Goal: Information Seeking & Learning: Learn about a topic

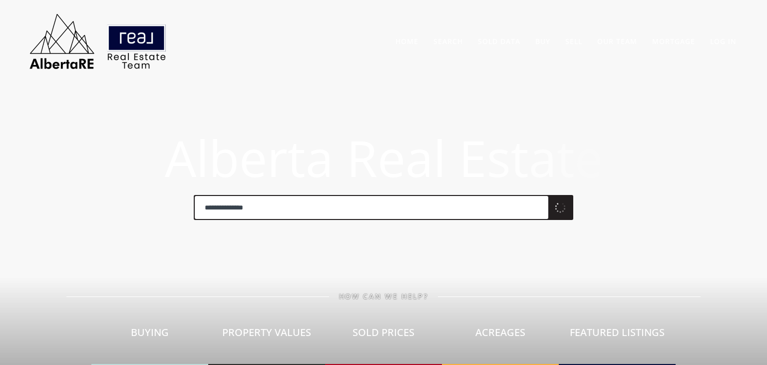
click at [275, 206] on input "**********" at bounding box center [372, 207] width 354 height 23
type input "**********"
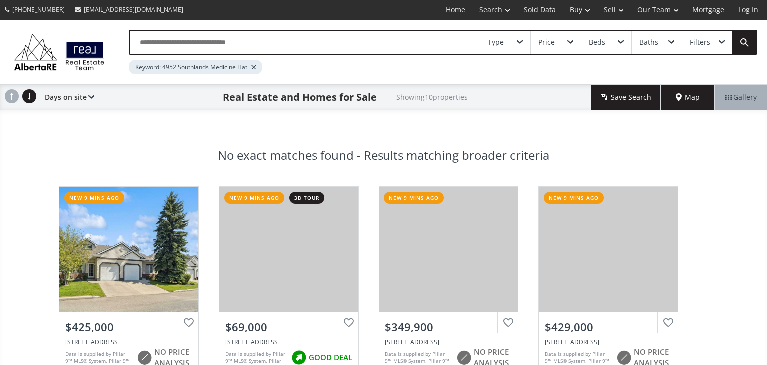
click at [703, 101] on div "Map" at bounding box center [687, 97] width 53 height 25
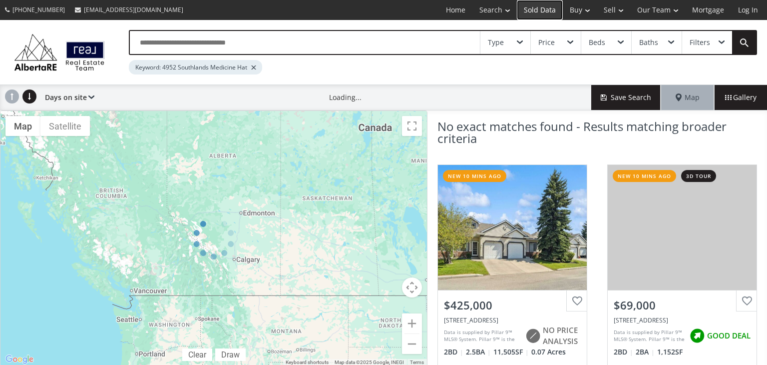
click at [553, 11] on link "Sold Data" at bounding box center [540, 10] width 46 height 20
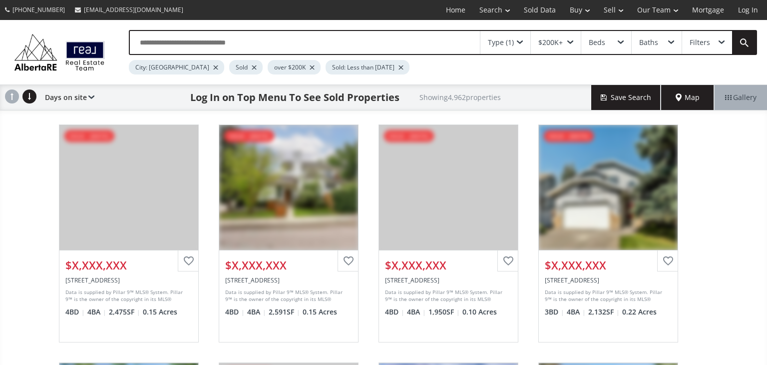
click at [243, 41] on input "text" at bounding box center [305, 42] width 350 height 23
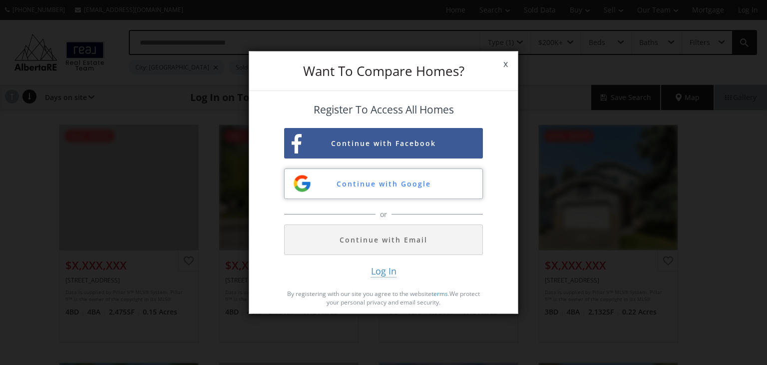
click at [397, 185] on button "Continue with Google" at bounding box center [383, 183] width 199 height 30
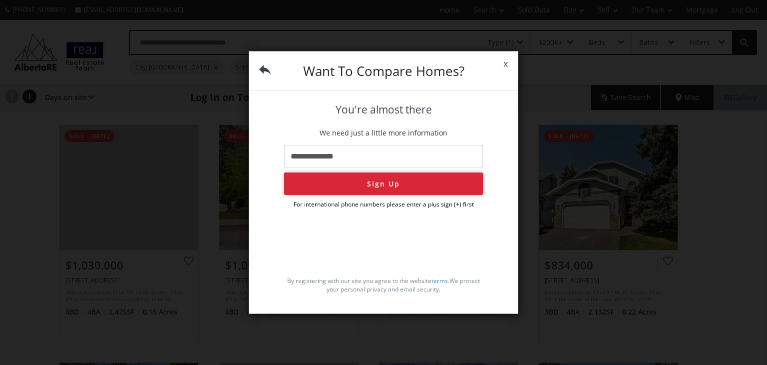
click at [364, 182] on button "Sign Up" at bounding box center [383, 183] width 199 height 22
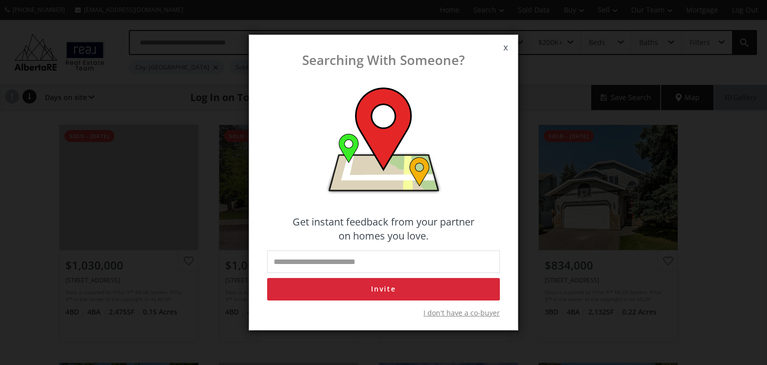
click at [470, 313] on span "I don't have a co-buyer" at bounding box center [462, 313] width 76 height 10
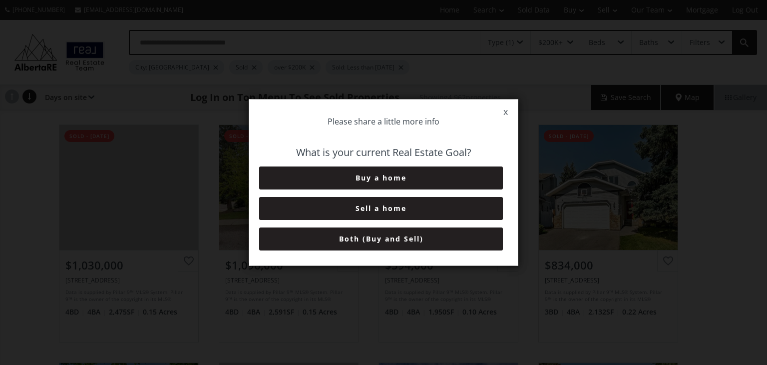
click at [395, 210] on button "Sell a home" at bounding box center [381, 208] width 244 height 23
click at [393, 244] on button "6+ Months" at bounding box center [381, 238] width 244 height 23
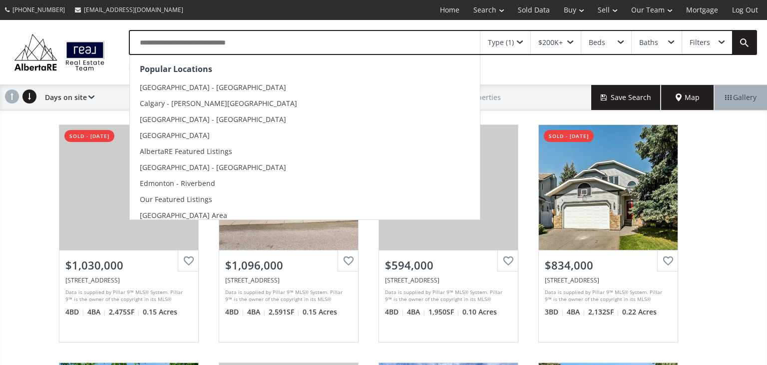
click at [270, 49] on input "text" at bounding box center [305, 42] width 350 height 23
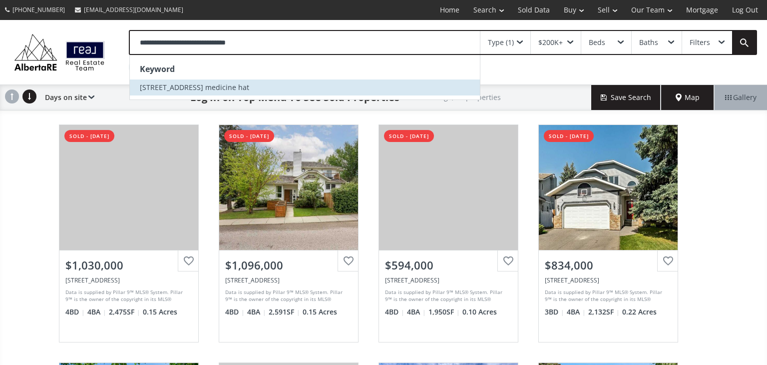
type input "**********"
click at [168, 93] on li "4952 southlands drive medicine hat" at bounding box center [305, 87] width 350 height 16
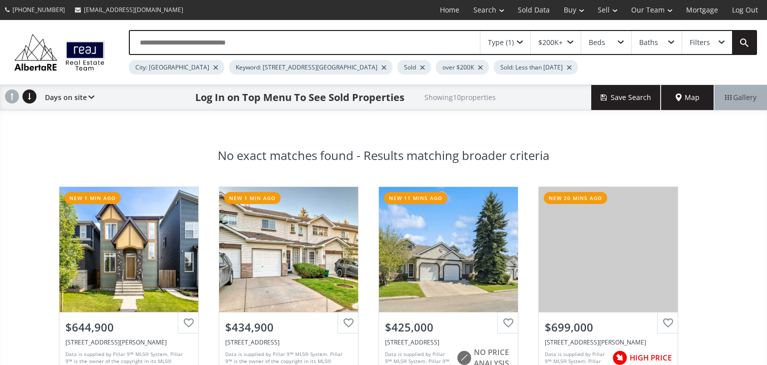
click at [213, 66] on div at bounding box center [215, 67] width 5 height 4
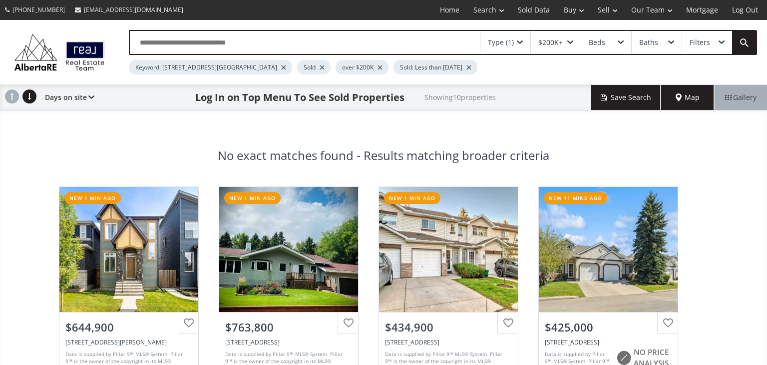
click at [440, 67] on div "Sold: Less than 3 months ago" at bounding box center [436, 67] width 84 height 14
click at [472, 67] on div at bounding box center [469, 67] width 5 height 4
click at [378, 66] on div at bounding box center [380, 67] width 5 height 4
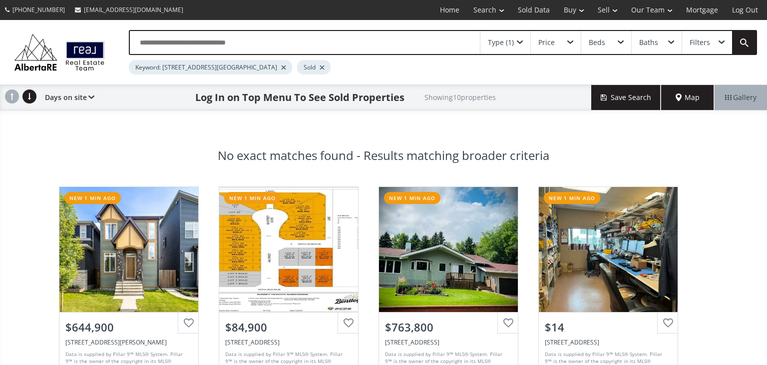
click at [696, 94] on span "Map" at bounding box center [688, 97] width 24 height 10
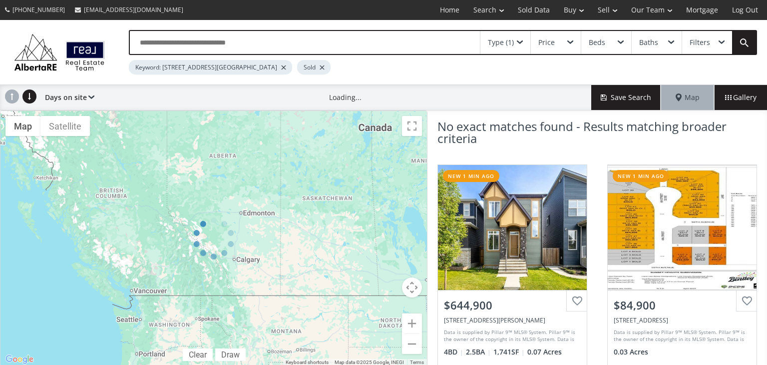
click at [196, 41] on input "text" at bounding box center [305, 42] width 350 height 23
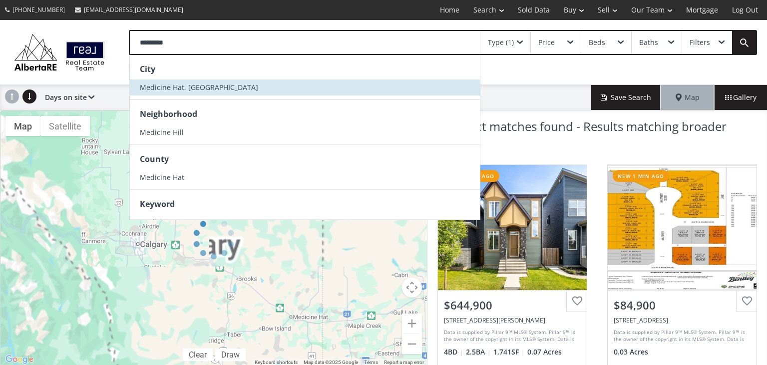
type input "********"
click at [228, 92] on li "Medicine Hat, [GEOGRAPHIC_DATA]" at bounding box center [305, 87] width 350 height 16
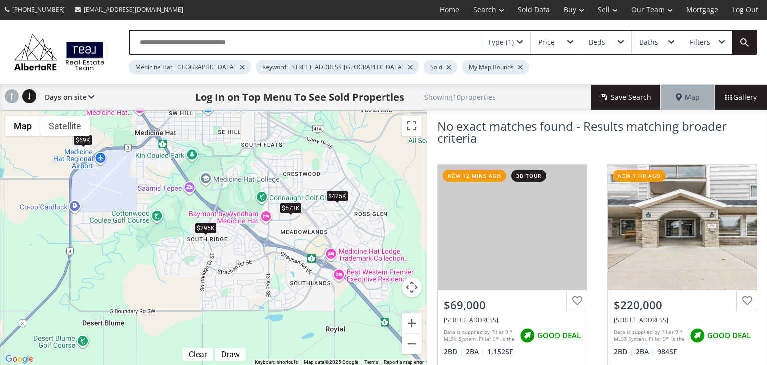
drag, startPoint x: 244, startPoint y: 273, endPoint x: 246, endPoint y: 161, distance: 111.4
click at [246, 161] on div "$69K $220K $390K $425K $128K $165K $295K $230K $573K $363K" at bounding box center [213, 238] width 427 height 255
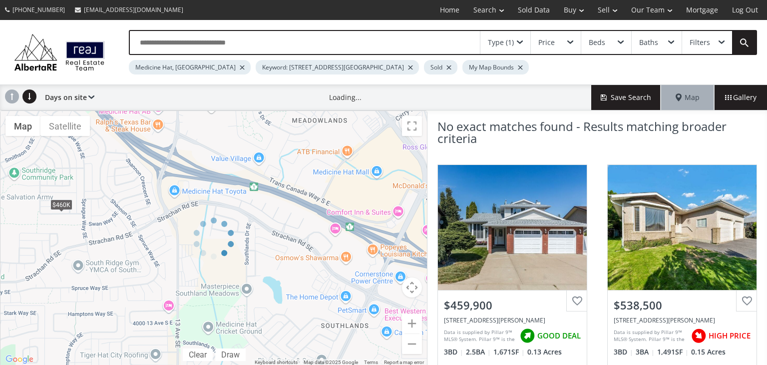
drag, startPoint x: 314, startPoint y: 289, endPoint x: 293, endPoint y: 261, distance: 35.0
click at [293, 261] on div "← Move left → Move right ↑ Move up ↓ Move down + Zoom in - Zoom out Home Jump l…" at bounding box center [214, 238] width 428 height 256
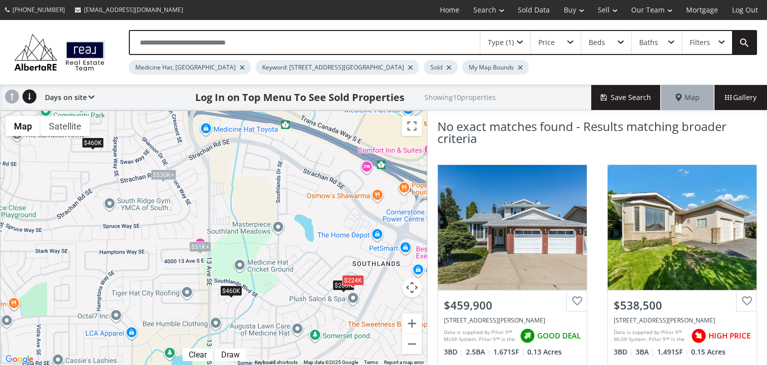
drag, startPoint x: 319, startPoint y: 287, endPoint x: 349, endPoint y: 224, distance: 70.4
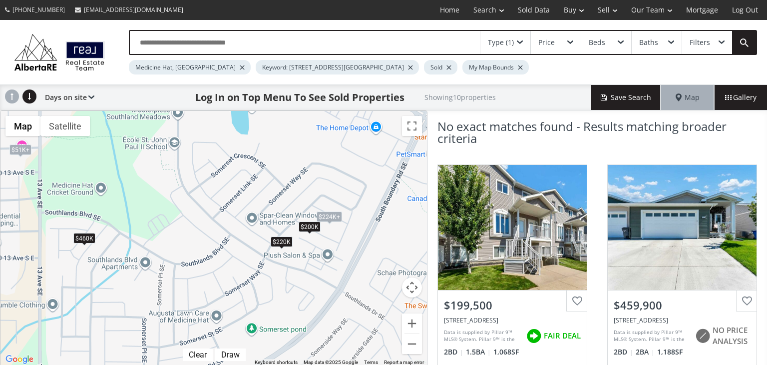
drag, startPoint x: 343, startPoint y: 269, endPoint x: 290, endPoint y: 183, distance: 100.8
click at [290, 183] on div "$200K $460K $51K+ $224K+ $51K+ $92K $224K+ $224K+ $220K $224K+" at bounding box center [213, 238] width 427 height 255
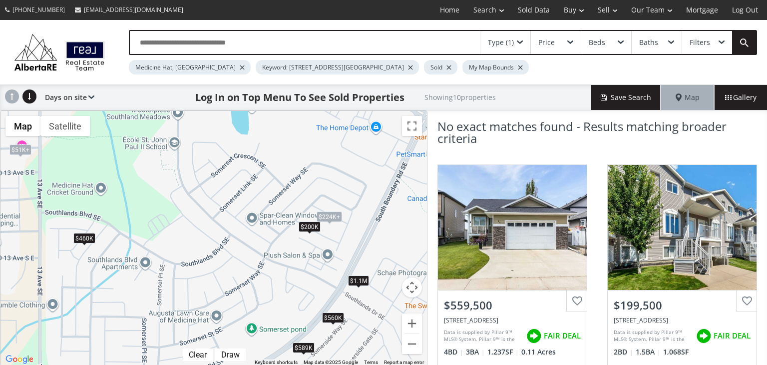
click at [308, 225] on div "$200K" at bounding box center [310, 226] width 22 height 10
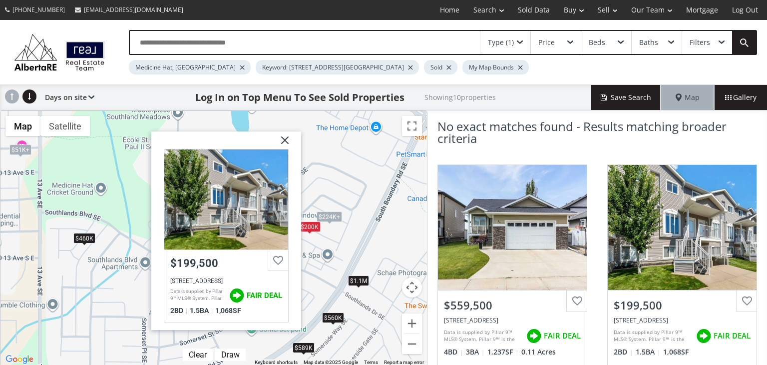
click at [284, 142] on img at bounding box center [281, 143] width 25 height 25
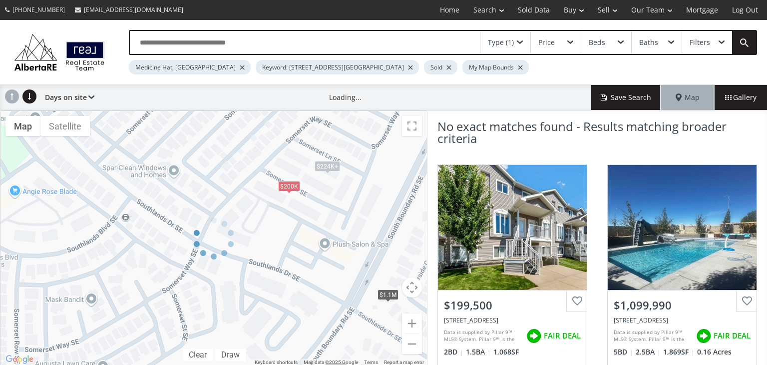
drag, startPoint x: 312, startPoint y: 314, endPoint x: 303, endPoint y: 276, distance: 38.4
click at [303, 276] on div at bounding box center [214, 238] width 428 height 256
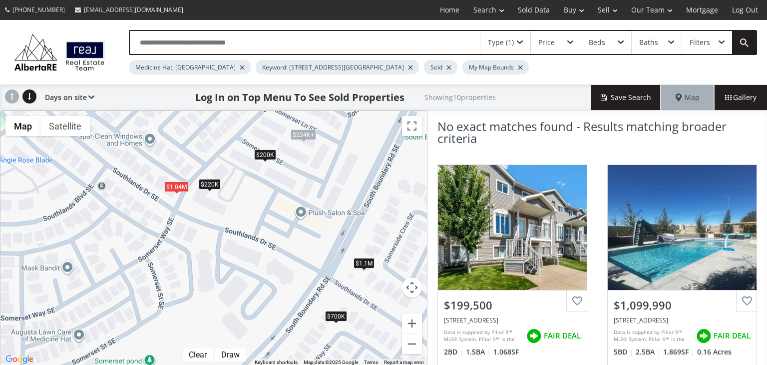
drag, startPoint x: 318, startPoint y: 295, endPoint x: 293, endPoint y: 259, distance: 43.8
click at [293, 259] on div "$200K $1.1M $224K+ $224K+ $224K+ $220K $224K+ $475K $700K $1.04M" at bounding box center [213, 238] width 427 height 255
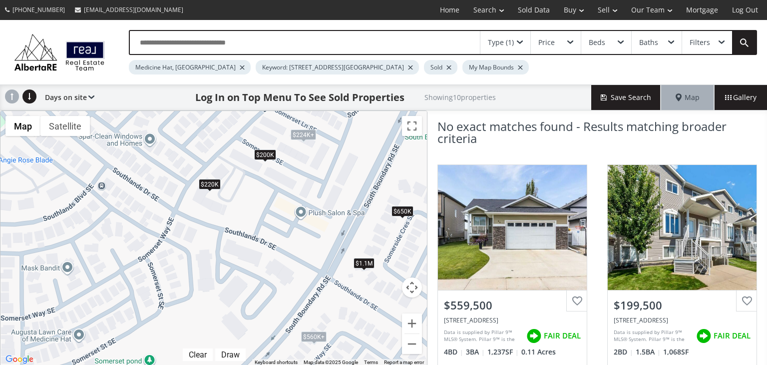
click at [364, 260] on div "$1.1M" at bounding box center [364, 263] width 21 height 10
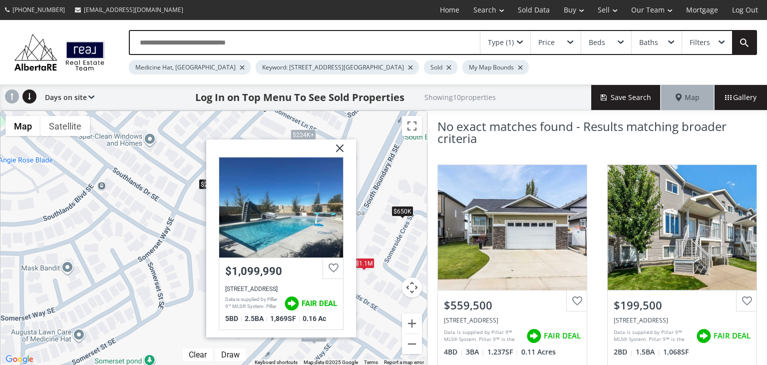
click at [340, 143] on img at bounding box center [336, 151] width 25 height 25
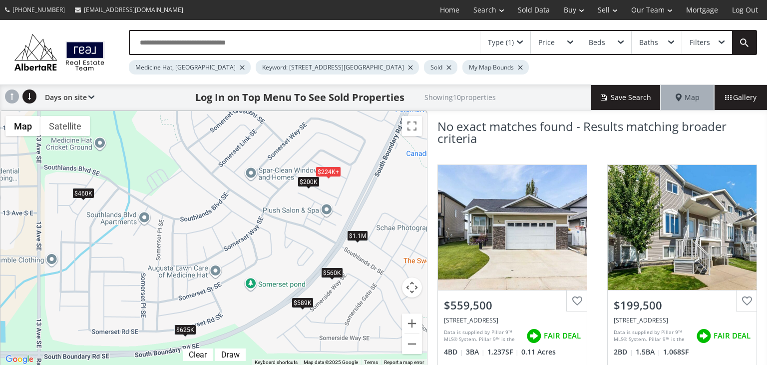
drag, startPoint x: 375, startPoint y: 221, endPoint x: 383, endPoint y: 211, distance: 12.8
click at [383, 211] on div "$560K $200K $460K $1.1M $51K+ $224K+ $51K+ $625K $224K+ $589K" at bounding box center [213, 238] width 427 height 255
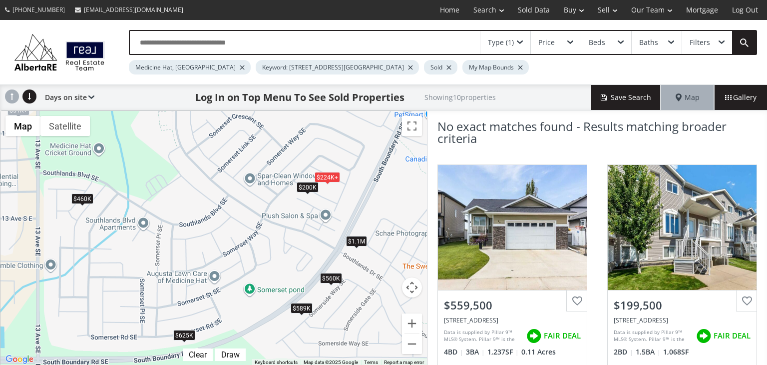
click at [239, 221] on div "$560K $200K $460K $1.1M $51K+ $224K+ $51K+ $625K $224K+ $589K" at bounding box center [213, 238] width 427 height 255
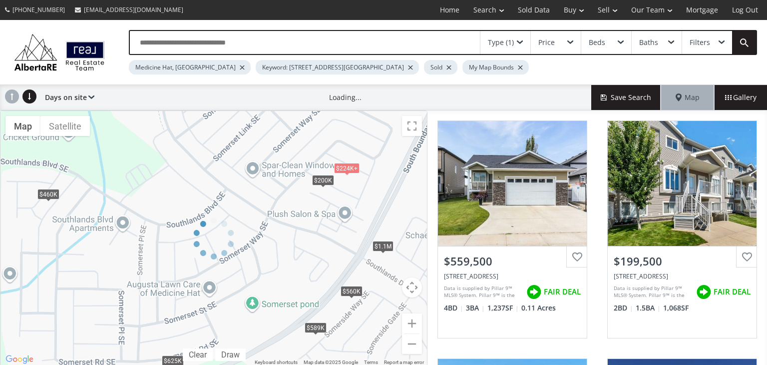
click at [239, 221] on div at bounding box center [214, 238] width 428 height 256
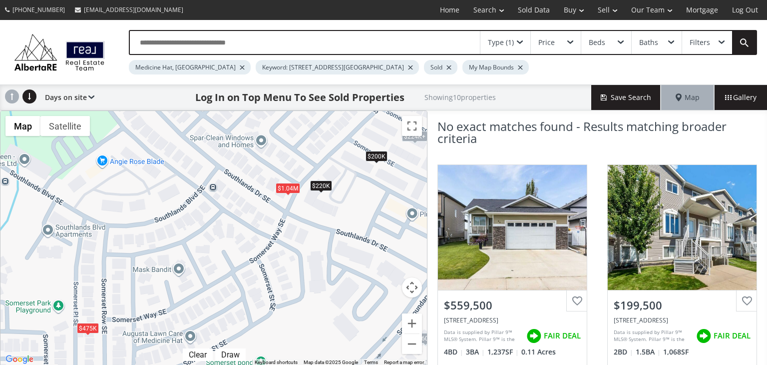
click at [240, 202] on div "$560K+ $200K $224K+ $224K+ $224K+ $220K $560K+ $224K+ $475K $1.04M" at bounding box center [213, 238] width 427 height 255
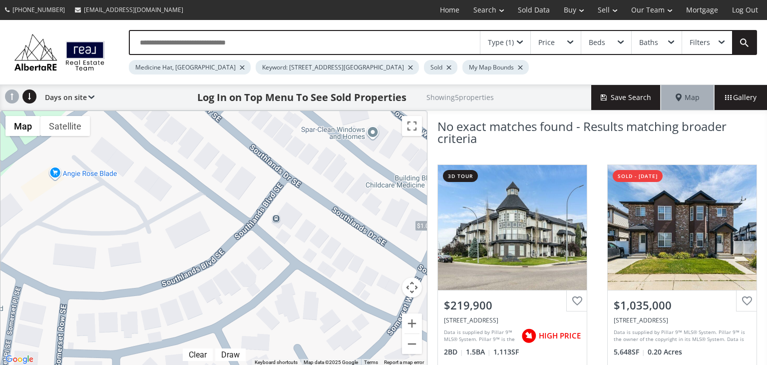
drag, startPoint x: 212, startPoint y: 168, endPoint x: 304, endPoint y: 216, distance: 103.7
click at [304, 216] on div "$220K $1.04M+ $1.04M+ $215K+ $215K+" at bounding box center [213, 238] width 427 height 255
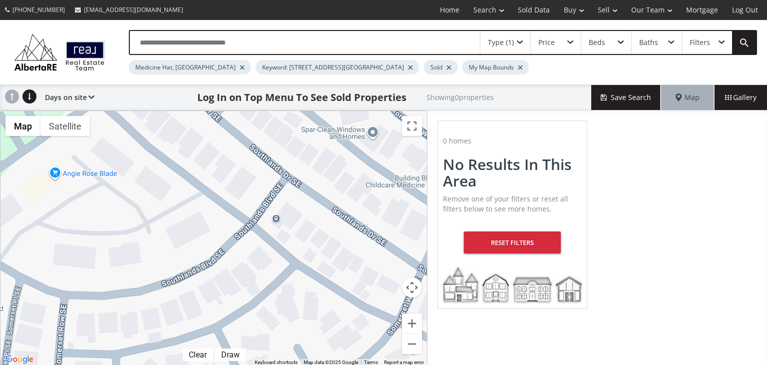
click at [304, 216] on div at bounding box center [213, 238] width 427 height 255
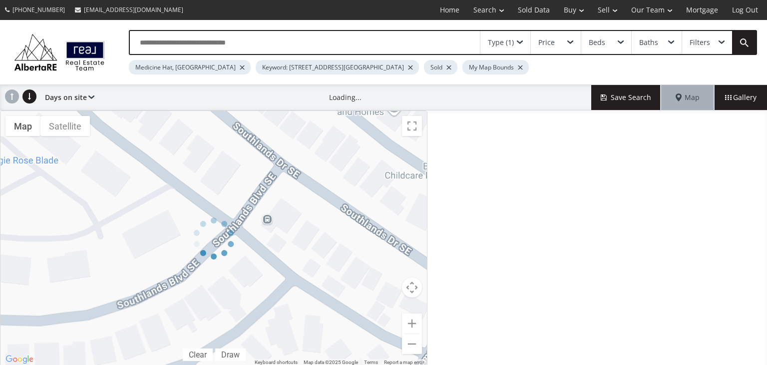
click at [304, 216] on div at bounding box center [214, 238] width 428 height 256
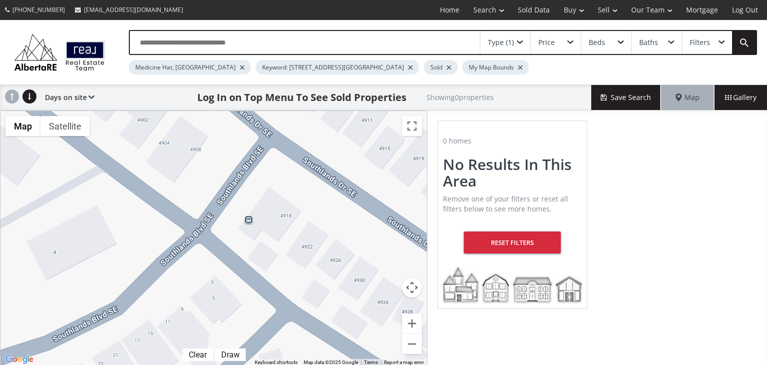
click at [287, 199] on div at bounding box center [213, 238] width 427 height 255
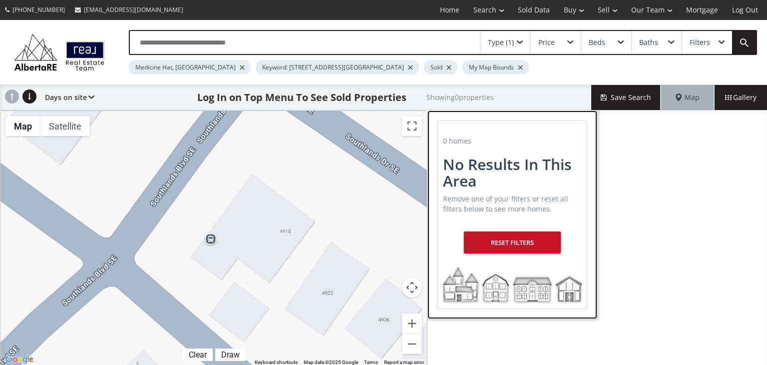
click at [505, 244] on div "Reset Filters" at bounding box center [512, 242] width 97 height 22
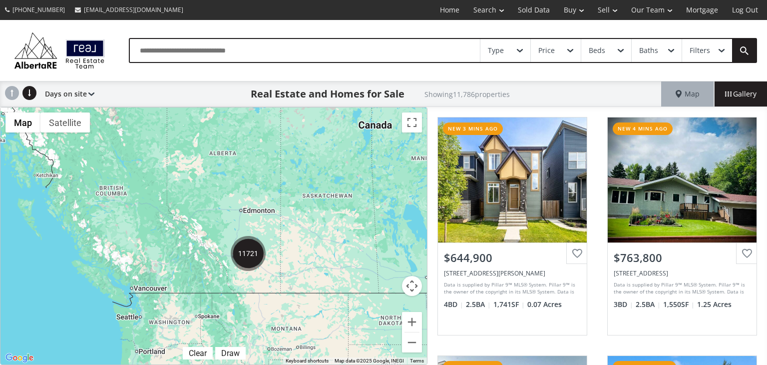
click at [241, 257] on img "11721" at bounding box center [248, 253] width 35 height 35
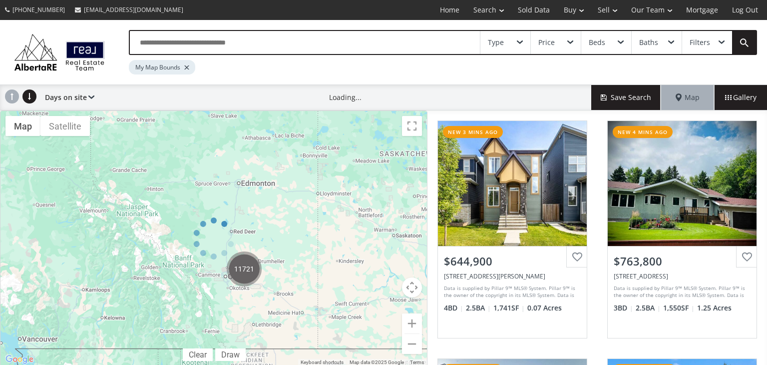
click at [248, 271] on div at bounding box center [214, 238] width 428 height 256
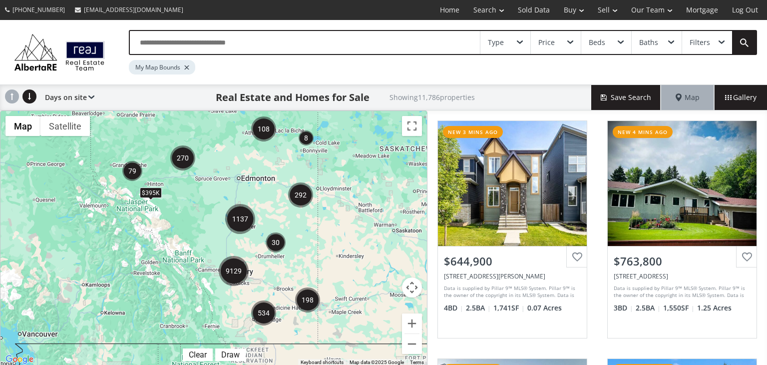
click at [206, 49] on input "text" at bounding box center [305, 42] width 350 height 23
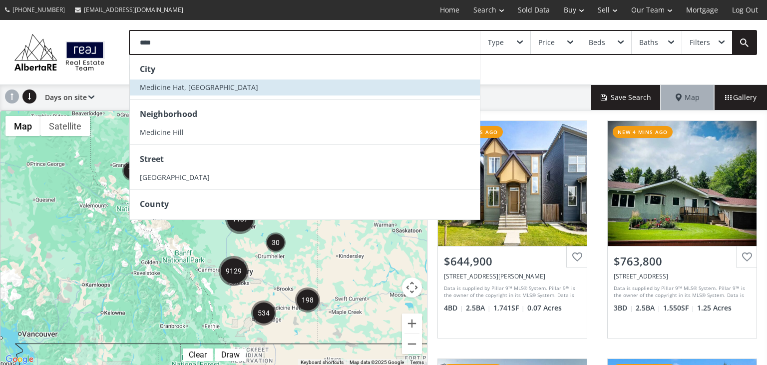
type input "****"
click at [191, 89] on span "Medicine Hat, [GEOGRAPHIC_DATA]" at bounding box center [199, 86] width 118 height 9
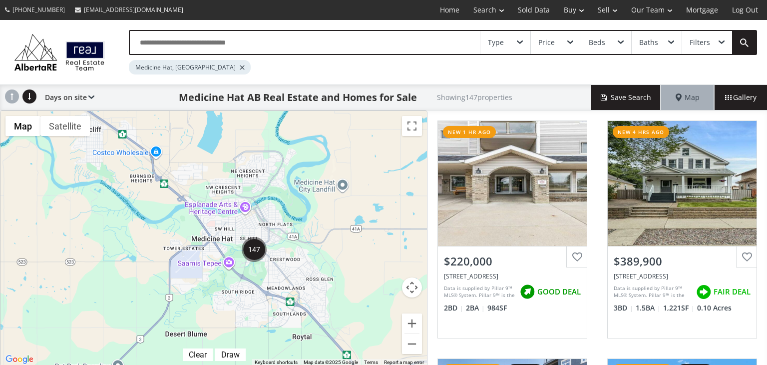
click at [284, 307] on div at bounding box center [213, 238] width 427 height 255
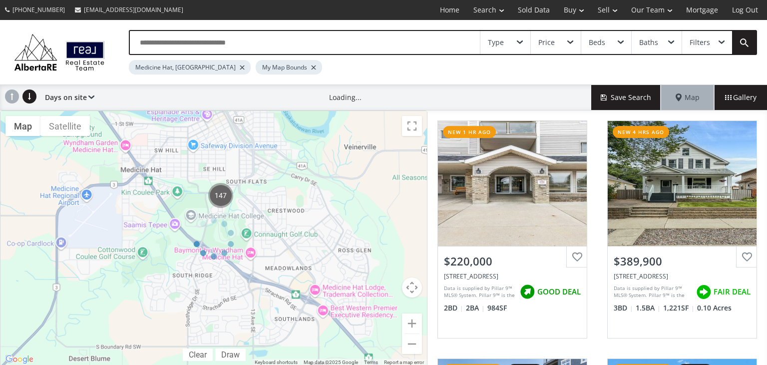
click at [284, 307] on div at bounding box center [214, 238] width 428 height 256
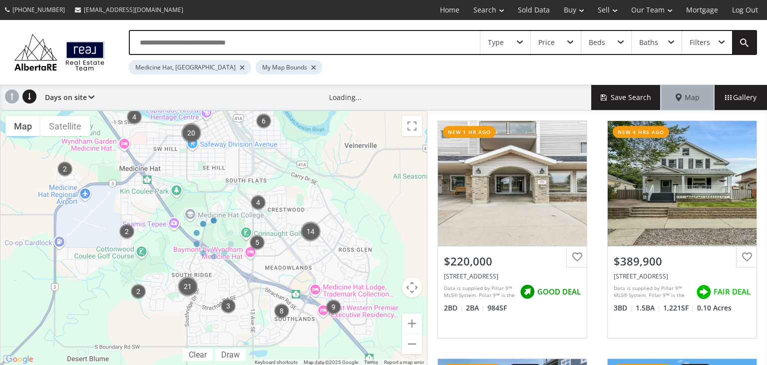
click at [284, 307] on div at bounding box center [214, 238] width 428 height 256
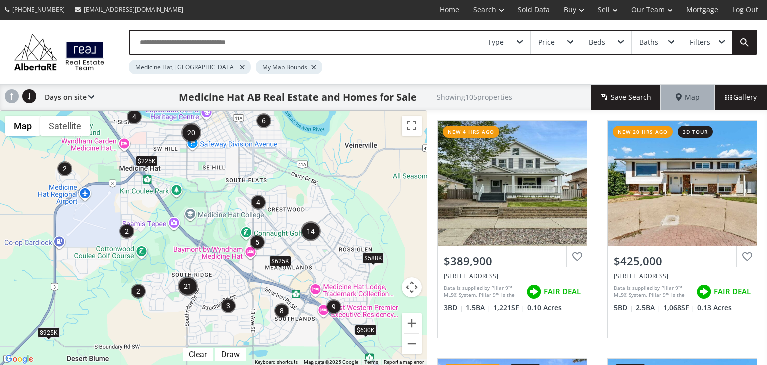
click at [284, 307] on img "8" at bounding box center [281, 310] width 15 height 15
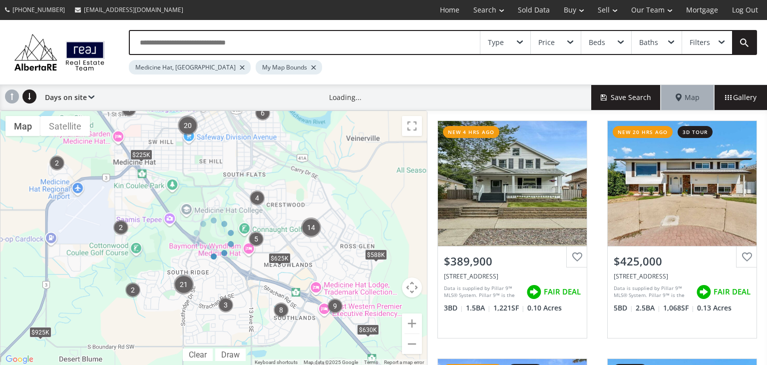
click at [284, 307] on div at bounding box center [214, 238] width 428 height 256
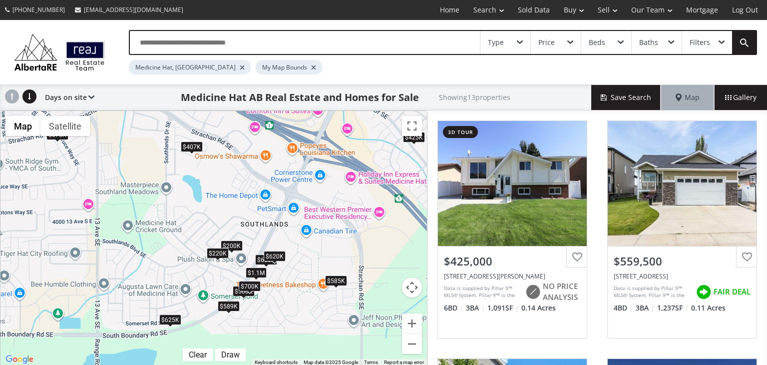
click at [223, 274] on div "$425K $560K $200K $1.1M $585K $625K $589K $220K $650K $700K $570K $407K $620K" at bounding box center [213, 238] width 427 height 255
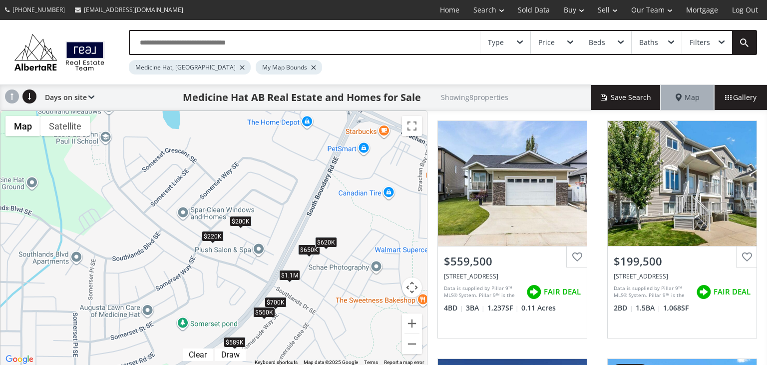
click at [157, 247] on div "$560K $200K $1.1M $589K $220K $650K $700K $620K" at bounding box center [213, 238] width 427 height 255
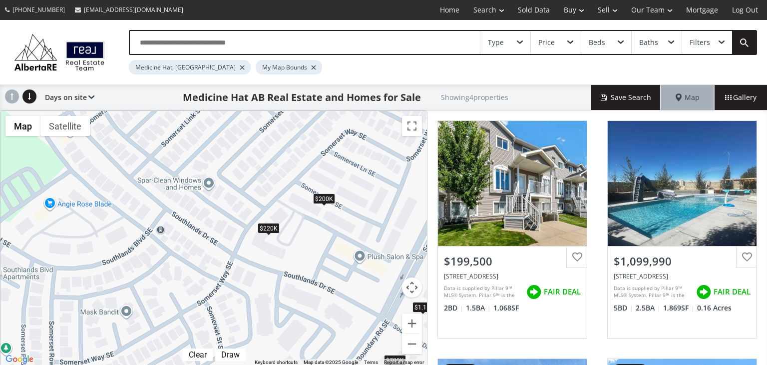
click at [157, 247] on div "$200K $1.1M $220K $700K" at bounding box center [213, 238] width 427 height 255
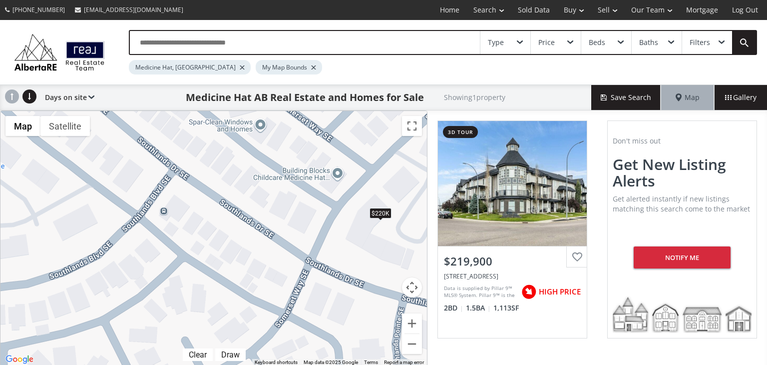
click at [724, 42] on span at bounding box center [722, 42] width 6 height 4
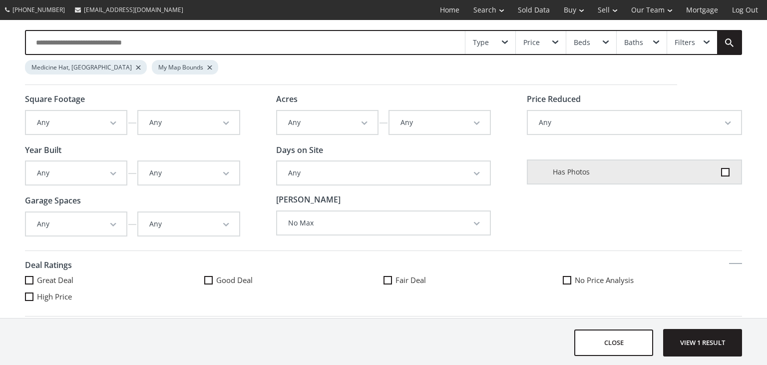
click at [565, 216] on div "Price Reduced Any Any In the last day In the last 3 days In the last 7 days In …" at bounding box center [634, 171] width 215 height 152
click at [533, 16] on link "Sold Data" at bounding box center [534, 10] width 46 height 20
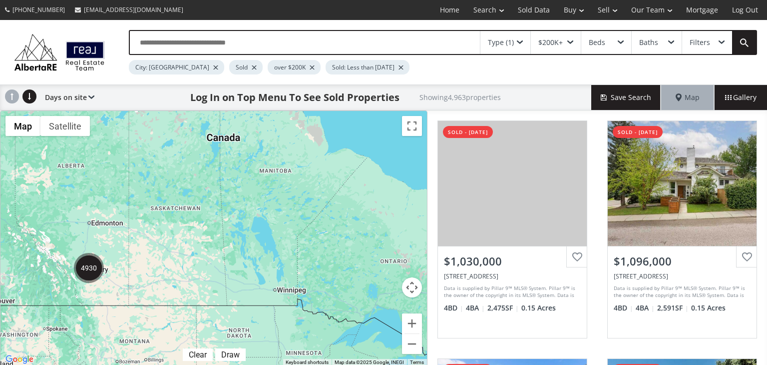
click at [355, 67] on div "Sold: Less than [DATE]" at bounding box center [368, 67] width 84 height 14
click at [515, 43] on div "Type (1)" at bounding box center [506, 42] width 50 height 23
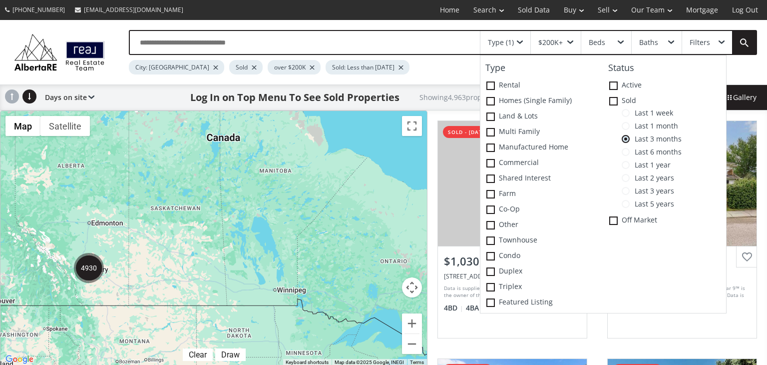
click at [628, 202] on span at bounding box center [626, 204] width 8 height 8
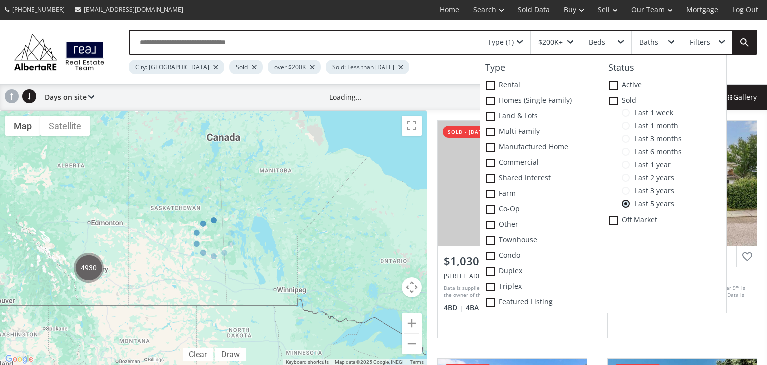
click at [223, 36] on input "text" at bounding box center [305, 42] width 350 height 23
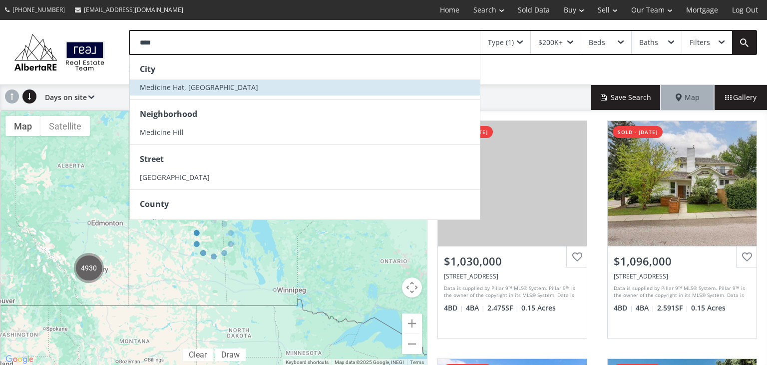
type input "****"
click at [201, 85] on li "Medicine Hat, [GEOGRAPHIC_DATA]" at bounding box center [305, 87] width 350 height 16
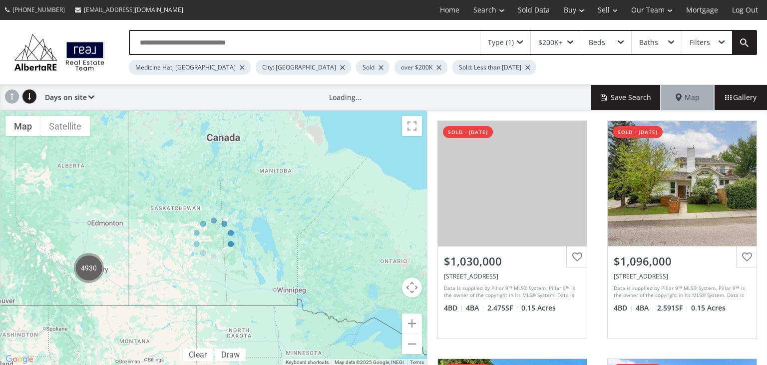
click at [557, 41] on div "$200K+" at bounding box center [551, 42] width 24 height 7
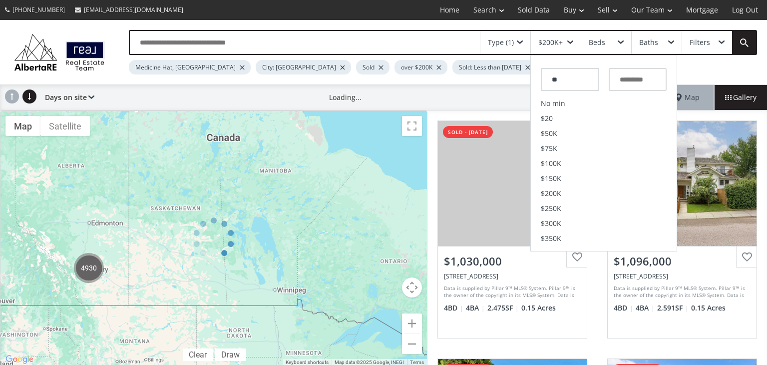
type input "*"
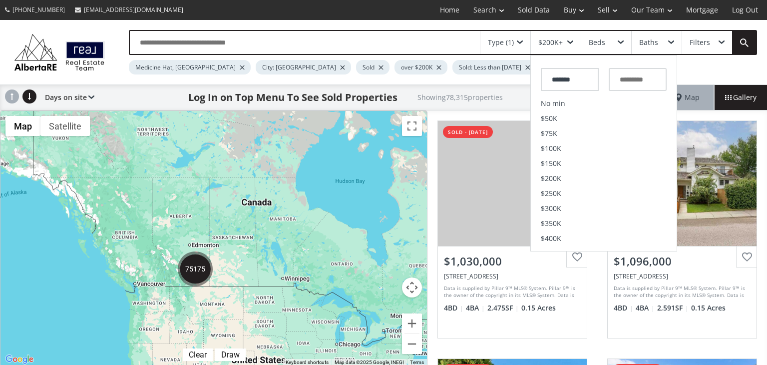
type input "*******"
click at [639, 79] on input "text" at bounding box center [638, 79] width 58 height 23
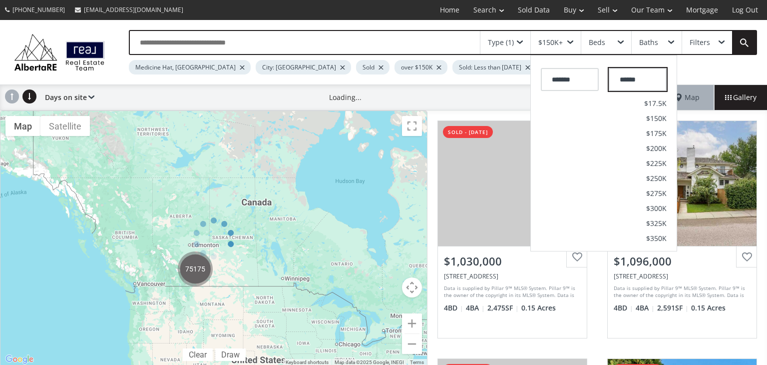
type input "*******"
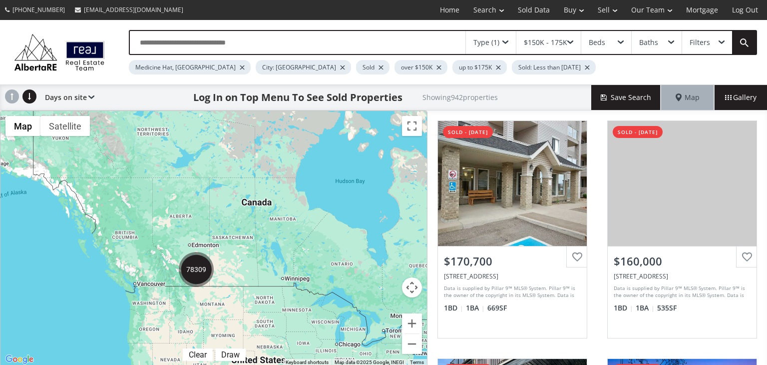
click at [508, 48] on div "Type (1)" at bounding box center [491, 42] width 50 height 23
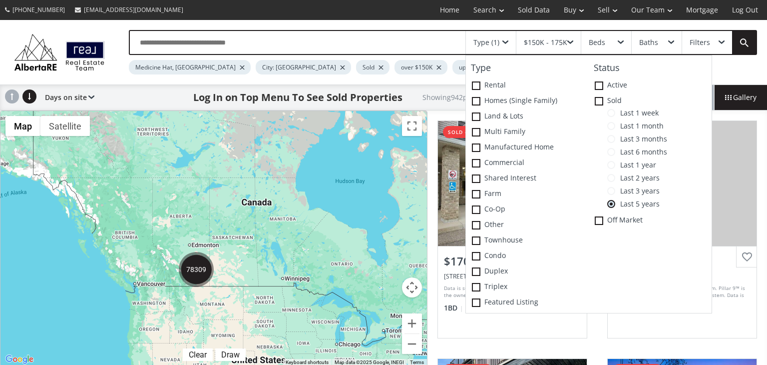
click at [602, 279] on div "Status Active Sold Last 1 week Last 1 month Last 3 months Last 6 months Last 1 …" at bounding box center [650, 184] width 123 height 252
click at [734, 70] on div "Type (1) Type Rental Homes (Single Family) Land & Lots Multi family Manufacture…" at bounding box center [433, 52] width 648 height 44
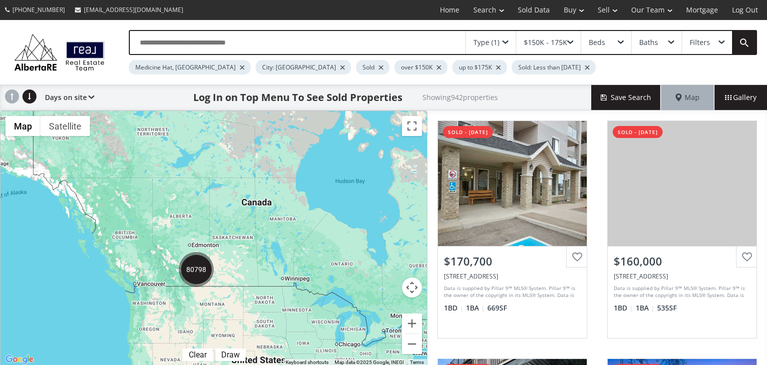
click at [240, 46] on input "text" at bounding box center [298, 42] width 336 height 23
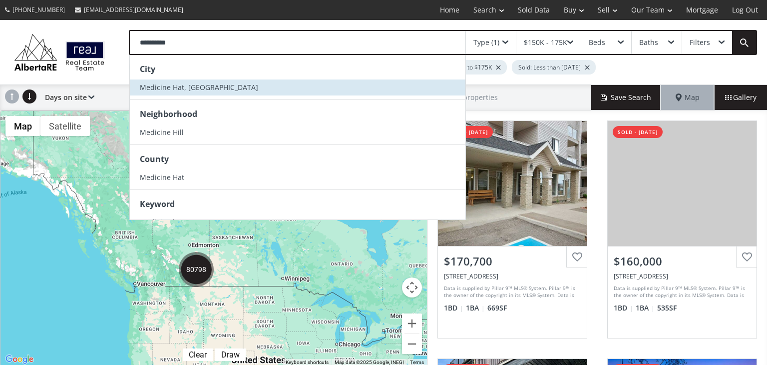
type input "**********"
click at [168, 87] on span "Medicine Hat, [GEOGRAPHIC_DATA]" at bounding box center [199, 86] width 118 height 9
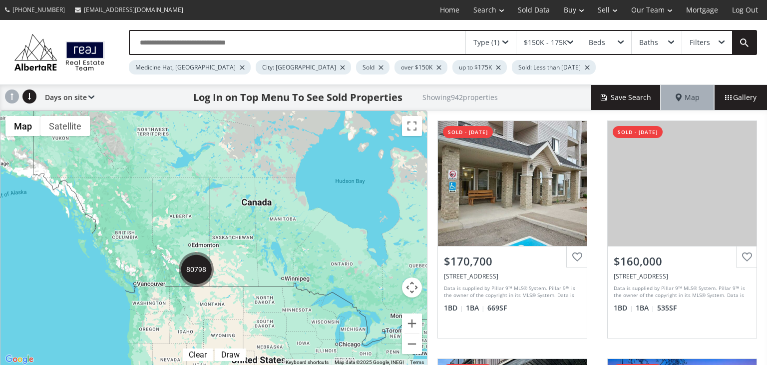
click at [581, 62] on div "Medicine Hat, AB City: Calgary Sold over $150K up to $175K Sold: Less than 5 ye…" at bounding box center [405, 64] width 553 height 19
click at [629, 46] on div "Beds" at bounding box center [606, 42] width 50 height 23
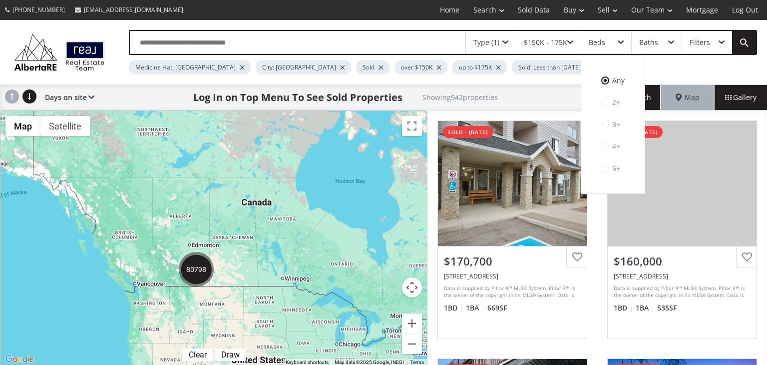
click at [671, 42] on span at bounding box center [671, 42] width 6 height 4
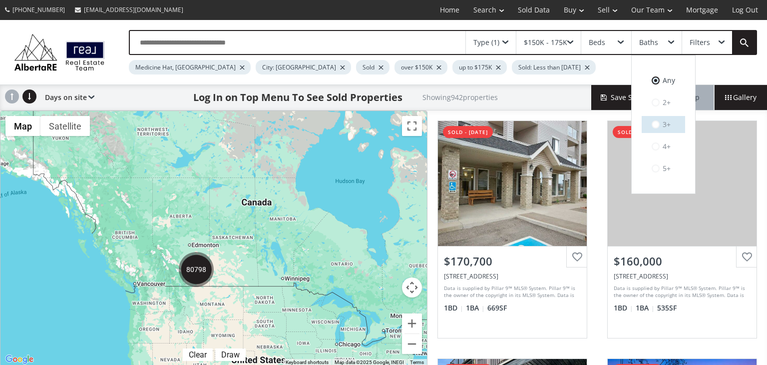
click at [653, 123] on span at bounding box center [656, 124] width 8 height 8
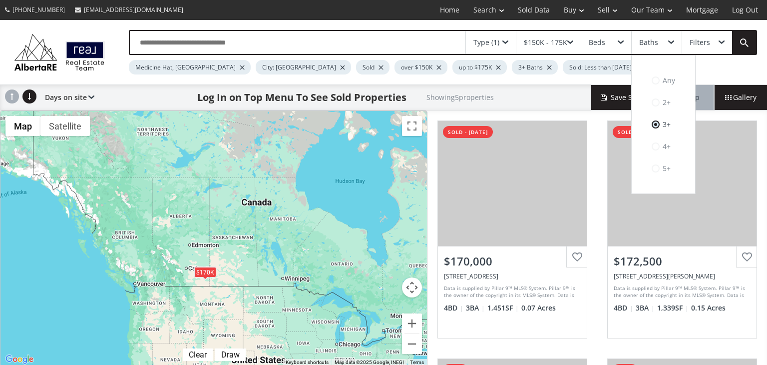
click at [612, 36] on div "Beds" at bounding box center [606, 42] width 50 height 23
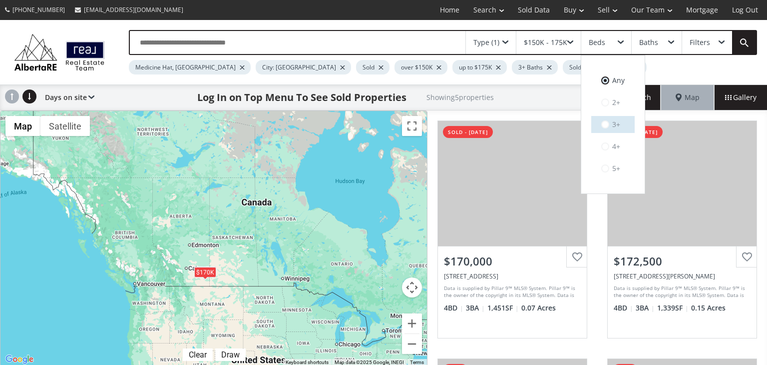
click at [600, 119] on label "3+" at bounding box center [612, 124] width 43 height 17
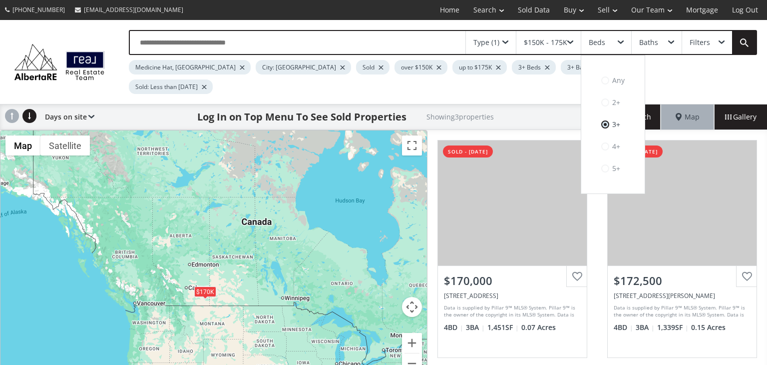
click at [700, 76] on div "Type (1) $150K - 175K Beds Any 2+ 3+ 4+ 5+ Baths Filters Medicine Hat, AB City:…" at bounding box center [383, 62] width 767 height 84
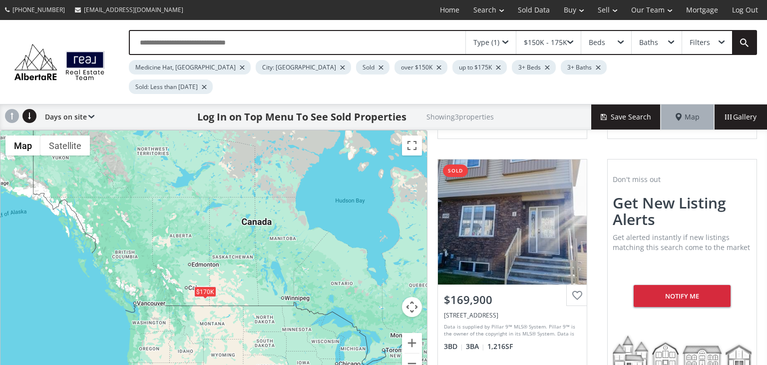
scroll to position [219, 0]
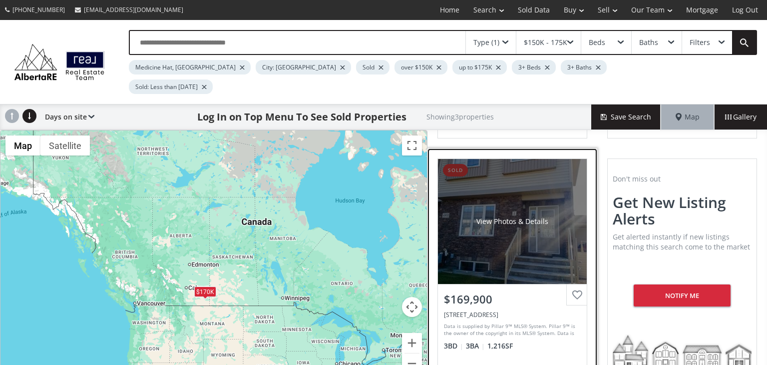
click at [505, 215] on div "View Photos & Details" at bounding box center [512, 221] width 149 height 125
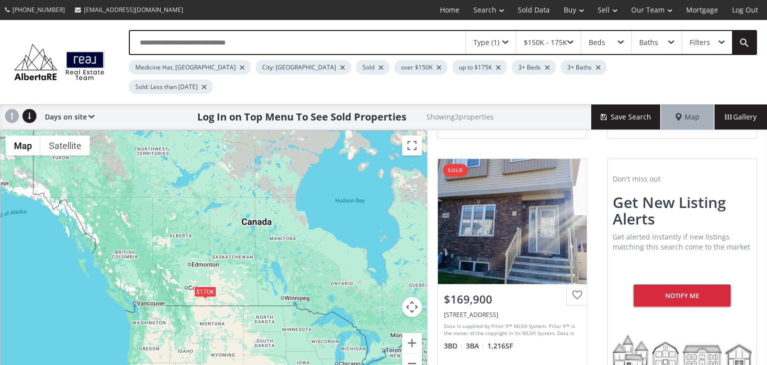
click at [567, 45] on div "$150K - 175K" at bounding box center [545, 42] width 43 height 7
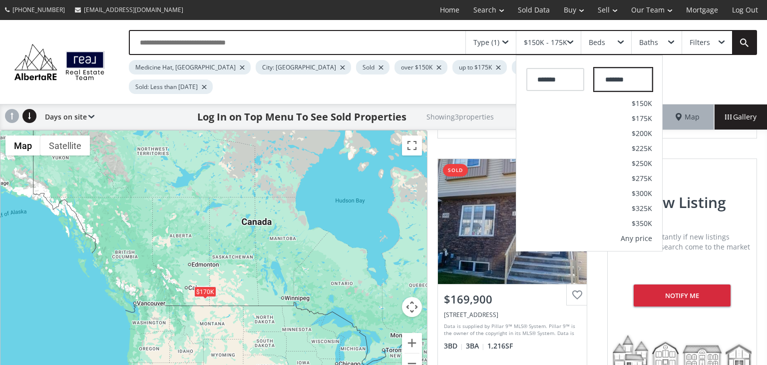
click at [614, 80] on input "*******" at bounding box center [623, 79] width 58 height 23
click at [617, 80] on input "*******" at bounding box center [623, 79] width 58 height 23
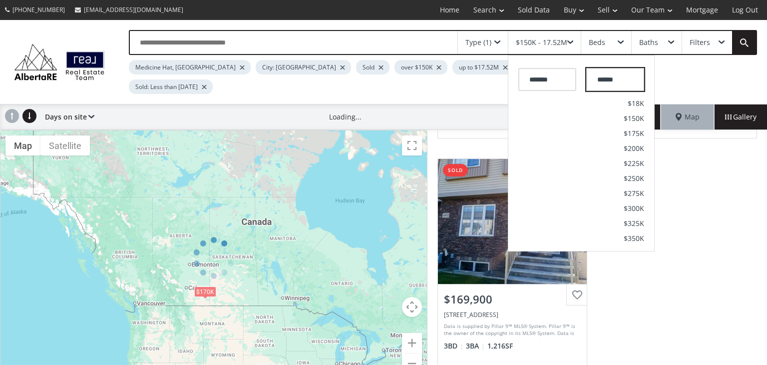
type input "*******"
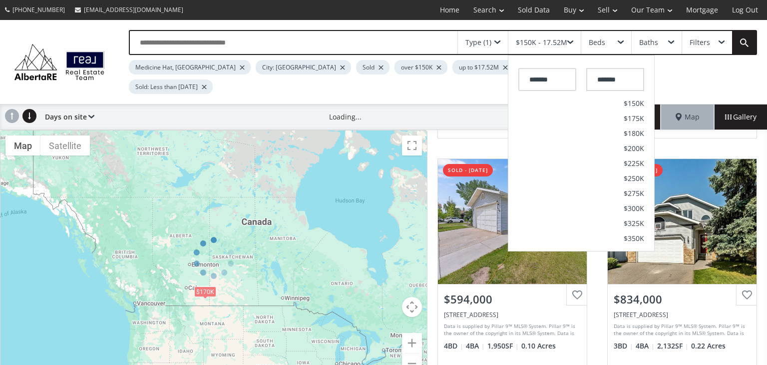
click at [666, 68] on div "Medicine Hat, AB City: Calgary Sold over $150K up to $17.52M 3+ Beds 3+ Baths S…" at bounding box center [405, 74] width 553 height 39
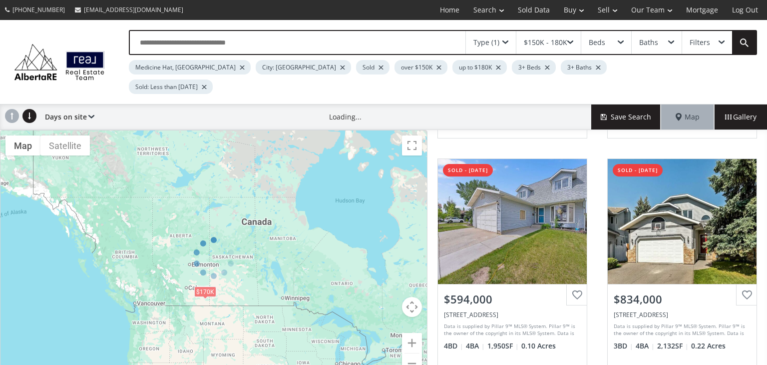
click at [663, 47] on div "Baths" at bounding box center [657, 42] width 50 height 23
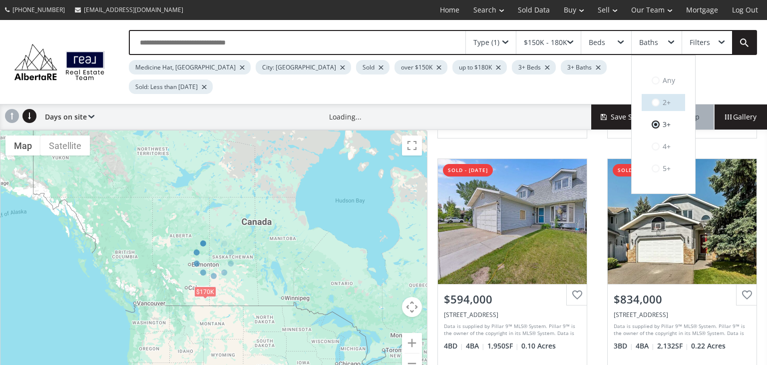
click at [651, 103] on label "2+" at bounding box center [663, 102] width 43 height 17
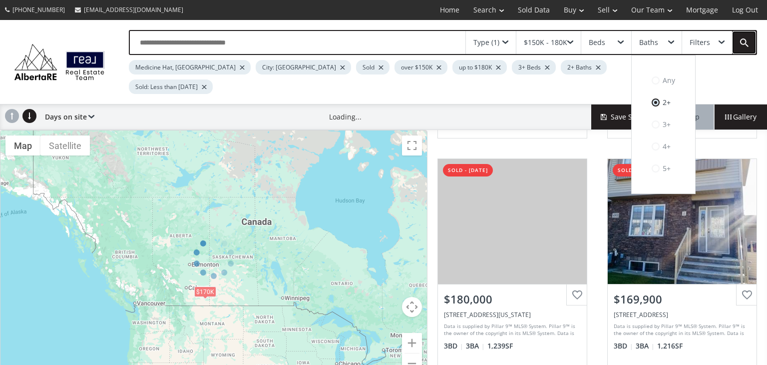
click at [745, 50] on link at bounding box center [744, 42] width 24 height 23
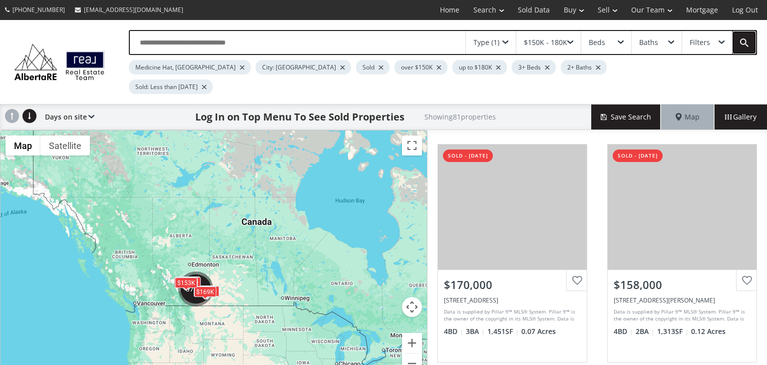
scroll to position [986, 0]
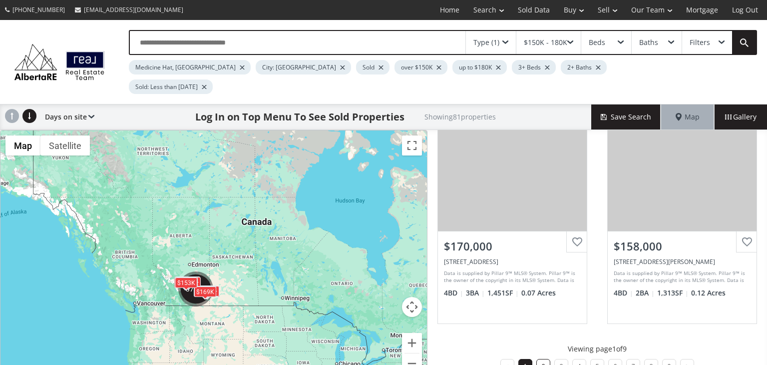
click at [546, 359] on li "2" at bounding box center [544, 366] width 14 height 14
click at [565, 359] on li "3" at bounding box center [561, 366] width 14 height 14
click at [573, 359] on li "4" at bounding box center [579, 366] width 14 height 14
click at [595, 359] on li "5" at bounding box center [597, 366] width 14 height 14
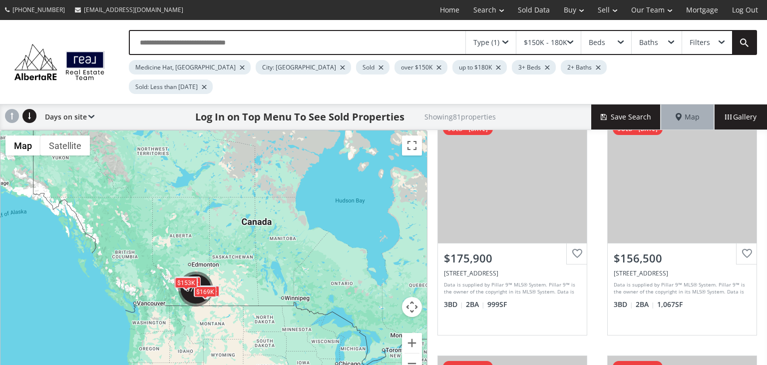
scroll to position [500, 0]
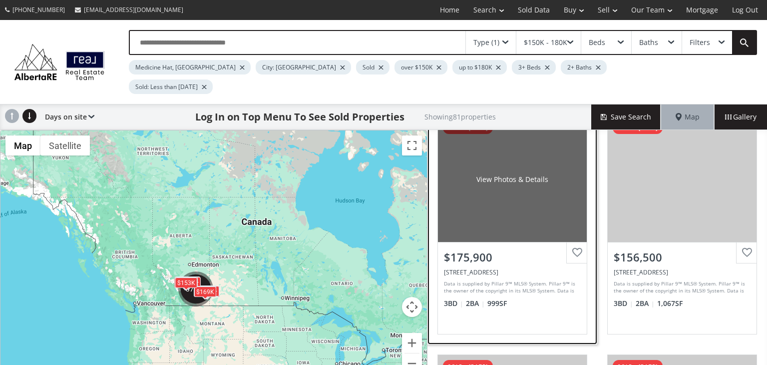
click at [484, 190] on div "View Photos & Details" at bounding box center [512, 179] width 149 height 125
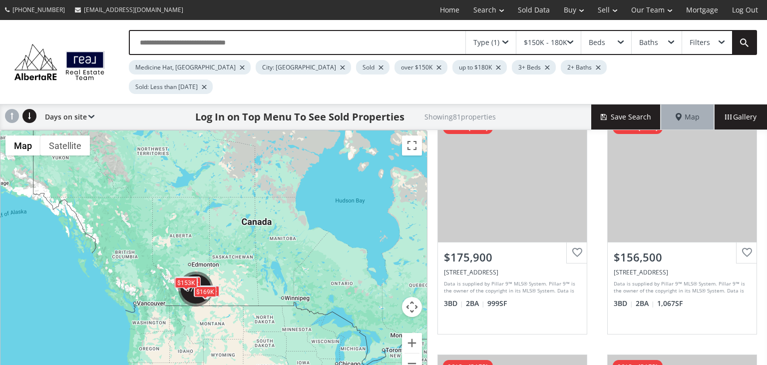
click at [652, 43] on div "Baths" at bounding box center [648, 42] width 19 height 7
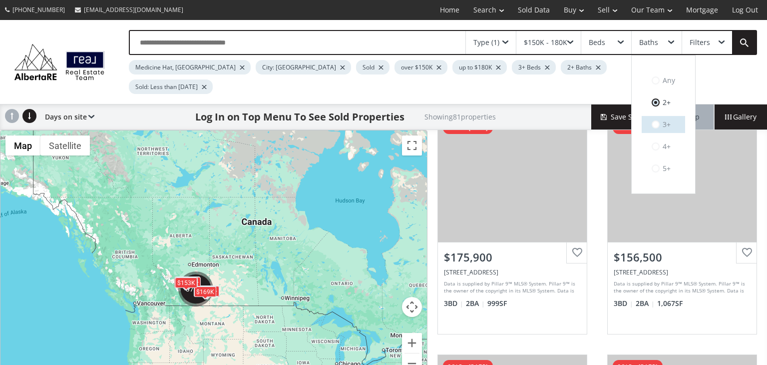
click at [656, 124] on span at bounding box center [656, 124] width 8 height 8
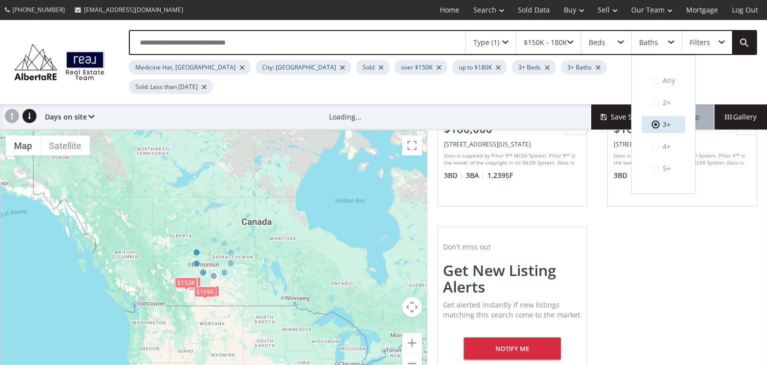
scroll to position [428, 0]
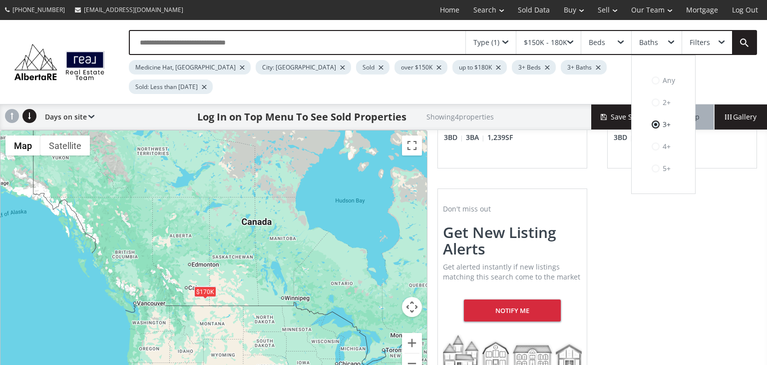
click at [696, 280] on div "8 Street SE Medicine Hat AB T1A 1L2 sold - 07/03/2024 View Photos & Details $17…" at bounding box center [598, 44] width 340 height 684
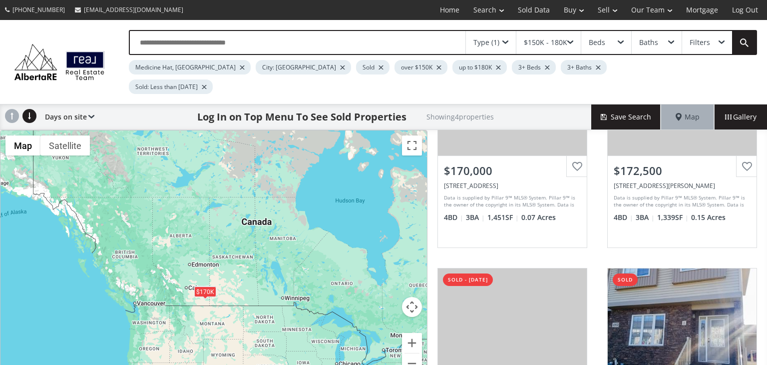
scroll to position [108, 0]
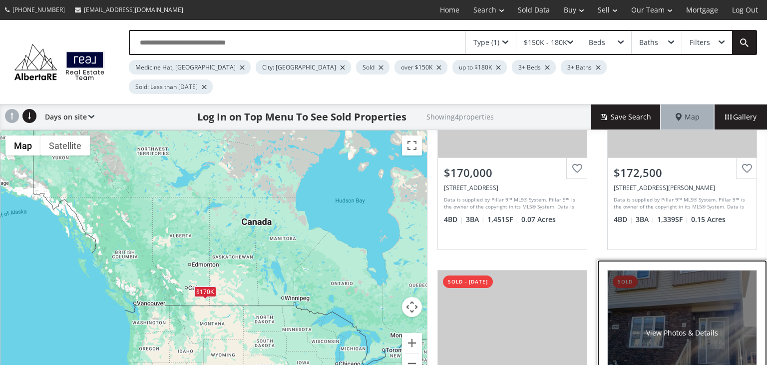
click at [681, 301] on div "View Photos & Details" at bounding box center [682, 332] width 149 height 125
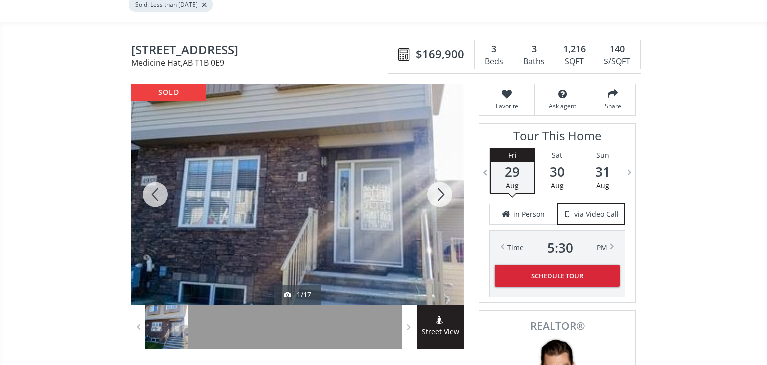
scroll to position [100, 0]
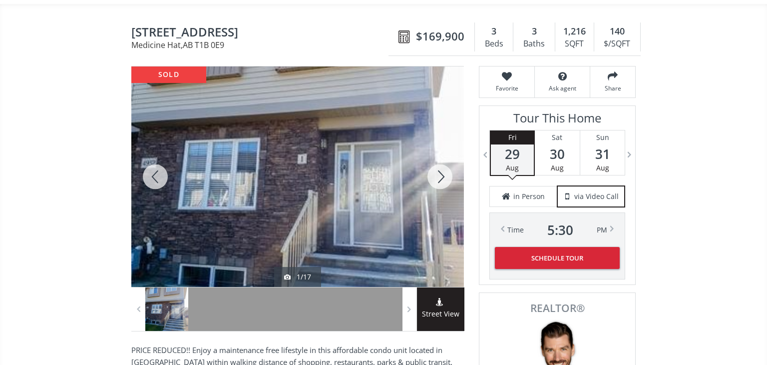
click at [445, 157] on div at bounding box center [440, 176] width 48 height 220
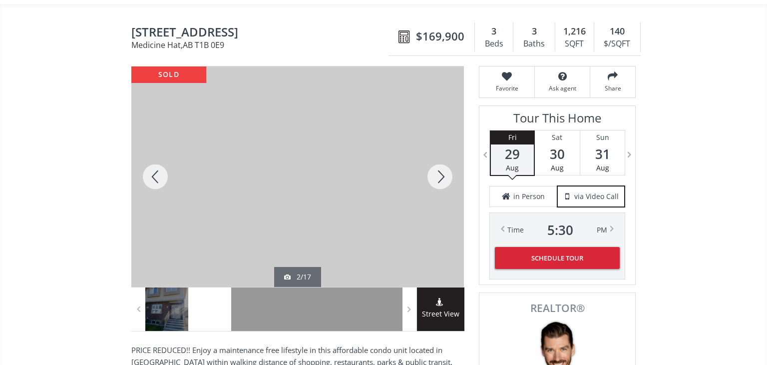
click at [448, 160] on div at bounding box center [440, 176] width 48 height 220
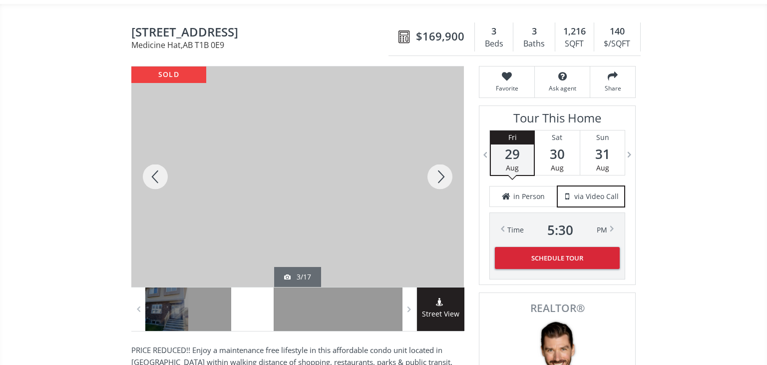
click at [448, 160] on div at bounding box center [440, 176] width 48 height 220
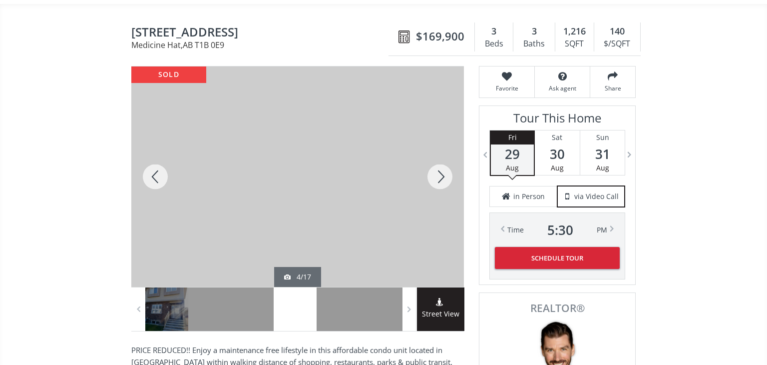
click at [449, 160] on div at bounding box center [440, 176] width 48 height 220
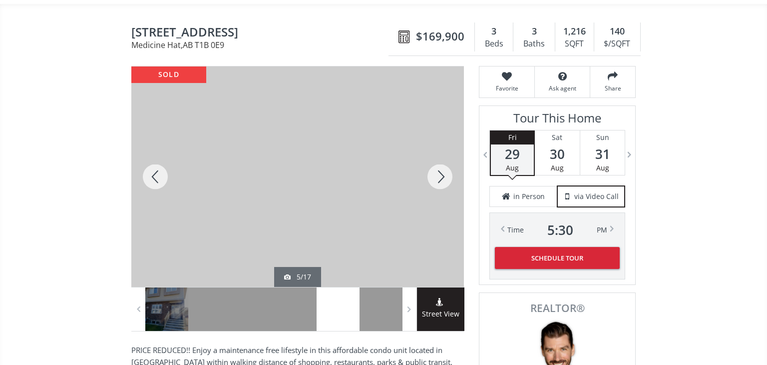
click at [450, 160] on div at bounding box center [440, 176] width 48 height 220
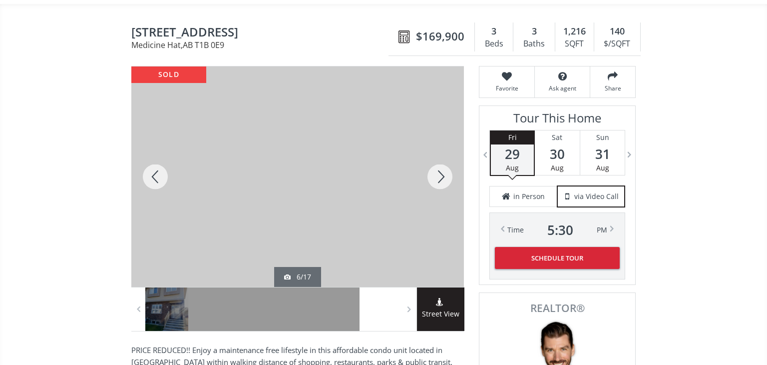
click at [450, 161] on div at bounding box center [440, 176] width 48 height 220
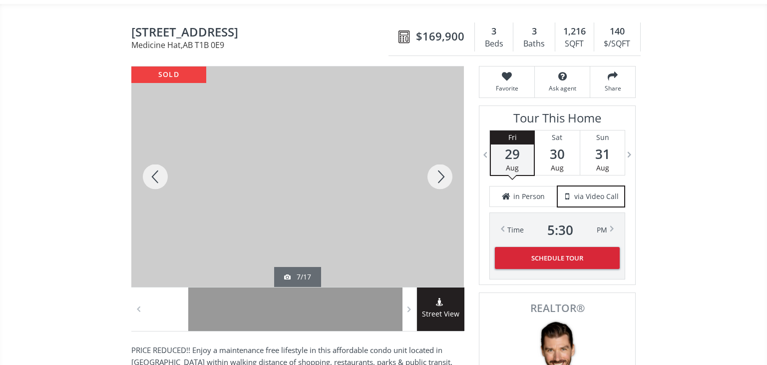
click at [450, 161] on div at bounding box center [440, 176] width 48 height 220
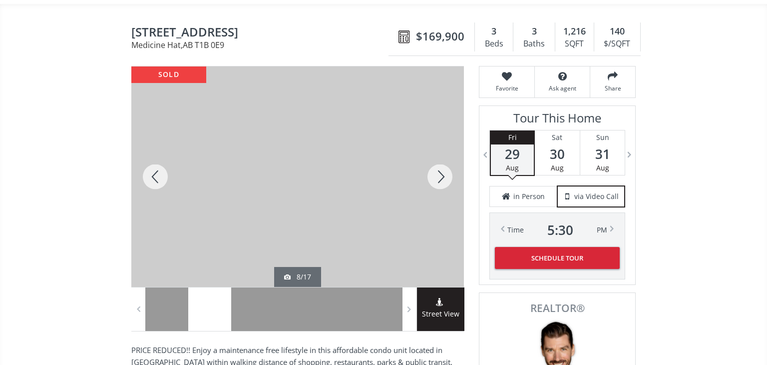
click at [450, 162] on div at bounding box center [440, 176] width 48 height 220
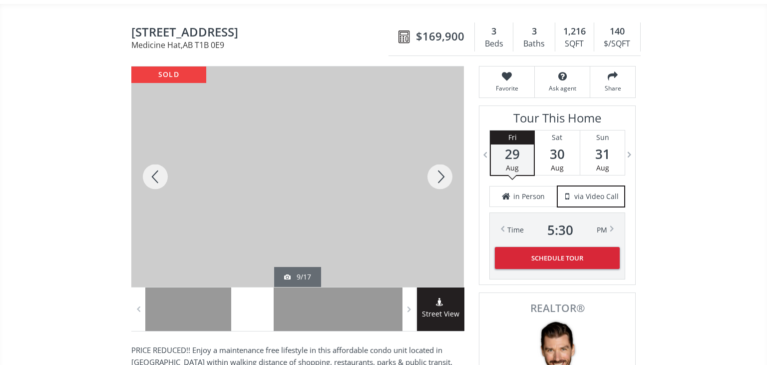
click at [452, 162] on div at bounding box center [440, 176] width 48 height 220
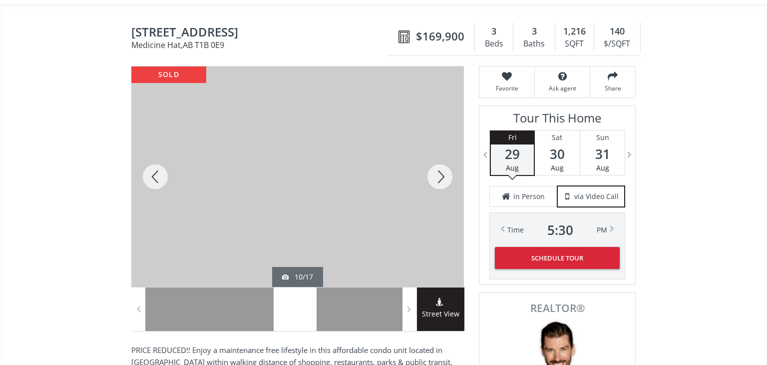
click at [452, 163] on div at bounding box center [440, 176] width 48 height 220
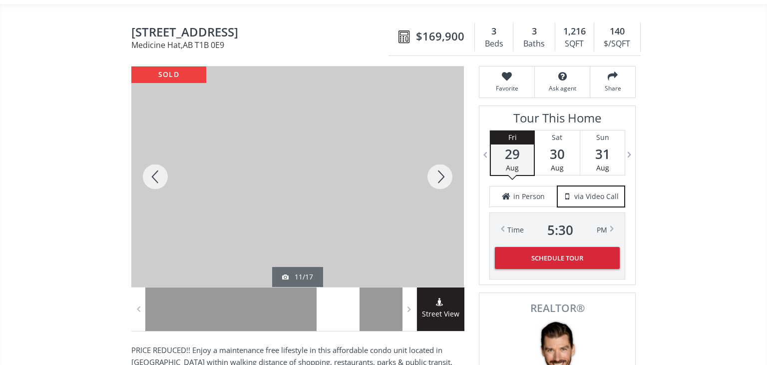
click at [452, 163] on div at bounding box center [440, 176] width 48 height 220
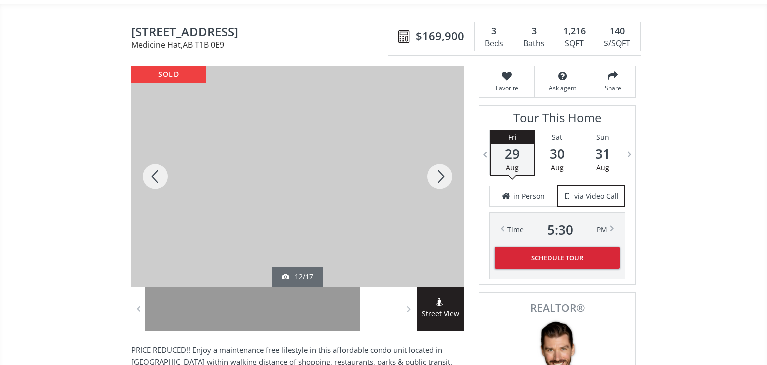
click at [452, 163] on div at bounding box center [440, 176] width 48 height 220
click at [451, 162] on div at bounding box center [440, 176] width 48 height 220
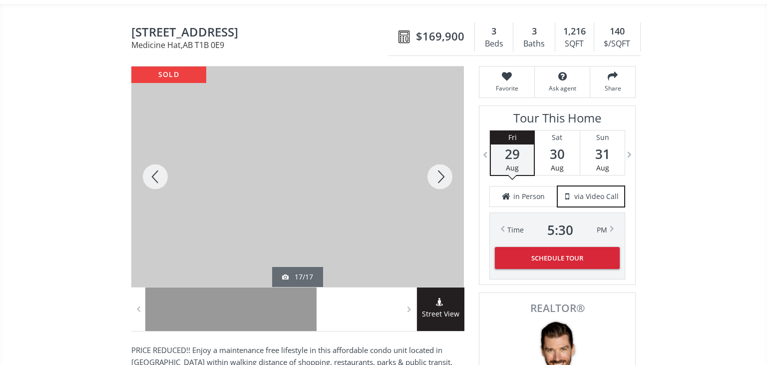
click at [451, 162] on div at bounding box center [440, 176] width 48 height 220
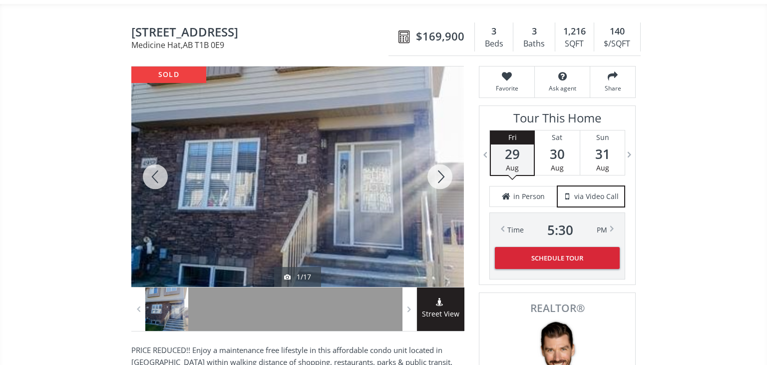
click at [451, 162] on div at bounding box center [440, 176] width 48 height 220
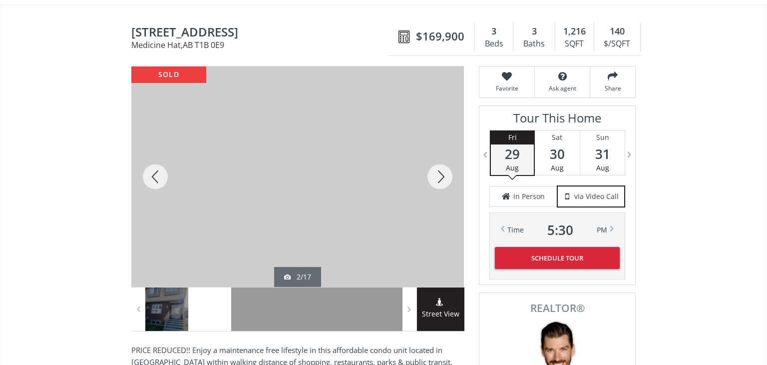
click at [451, 162] on div at bounding box center [440, 176] width 48 height 220
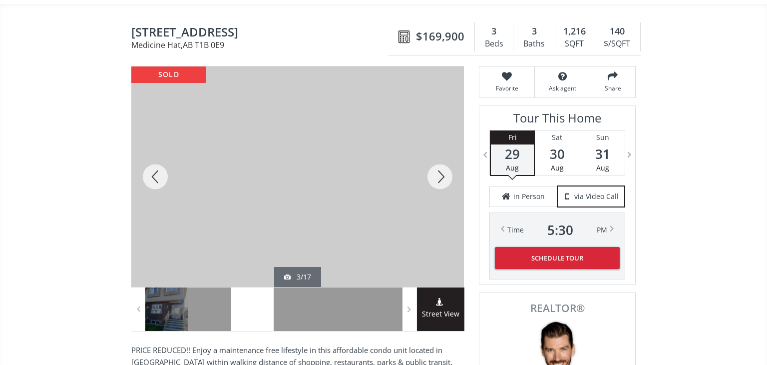
click at [451, 162] on div at bounding box center [440, 176] width 48 height 220
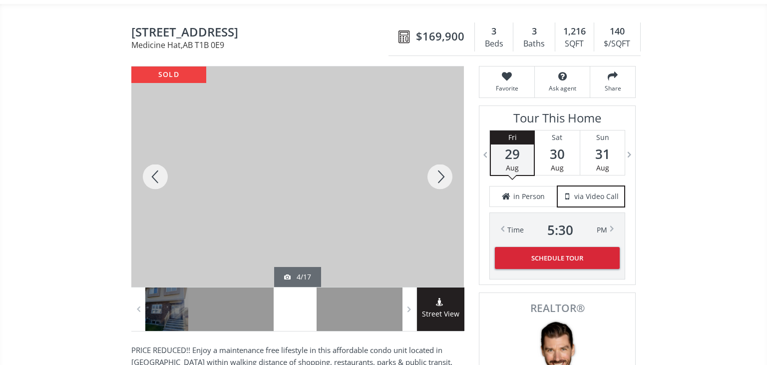
click at [451, 162] on div at bounding box center [440, 176] width 48 height 220
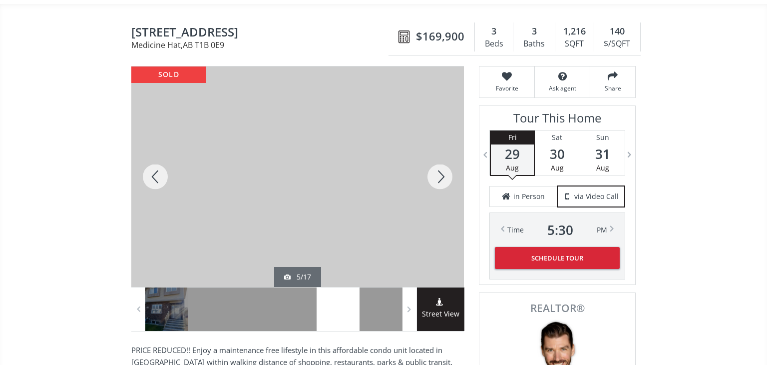
click at [451, 162] on div at bounding box center [440, 176] width 48 height 220
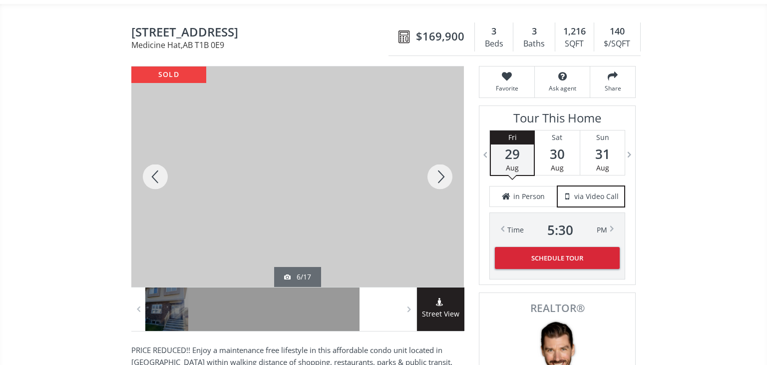
click at [451, 162] on div at bounding box center [440, 176] width 48 height 220
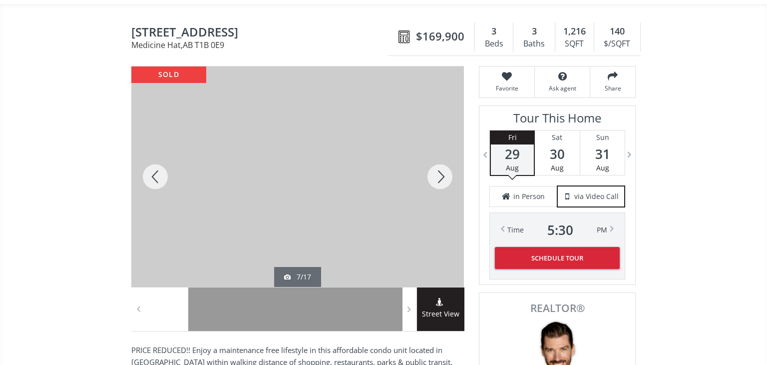
click at [451, 162] on div at bounding box center [440, 176] width 48 height 220
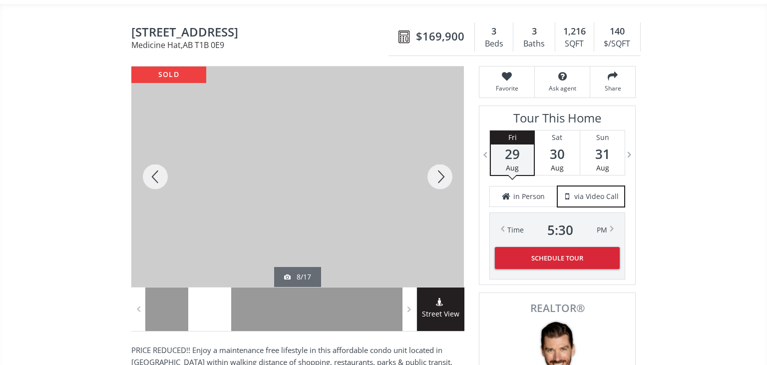
click at [451, 162] on div at bounding box center [440, 176] width 48 height 220
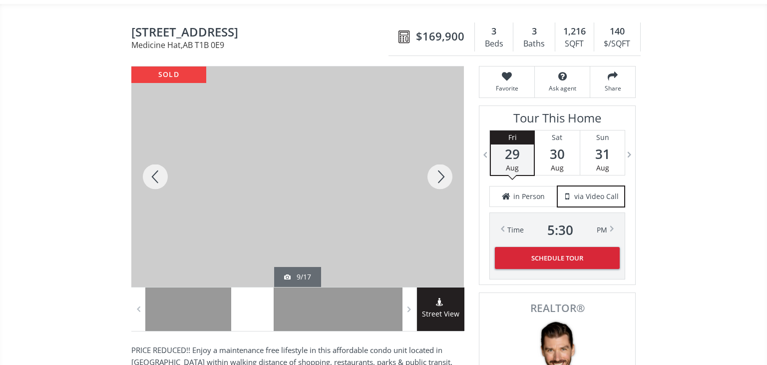
click at [451, 162] on div at bounding box center [440, 176] width 48 height 220
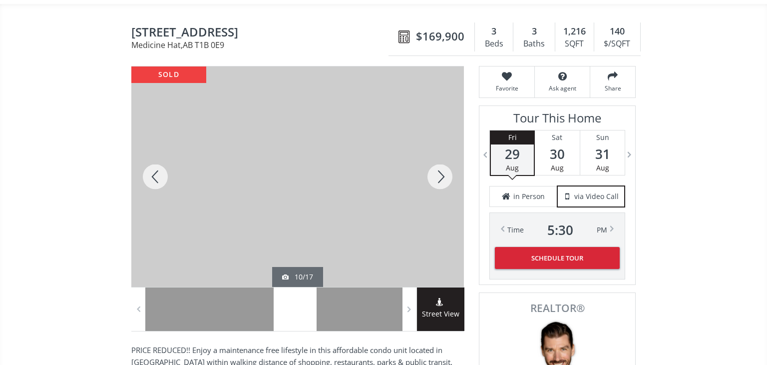
click at [451, 162] on div at bounding box center [440, 176] width 48 height 220
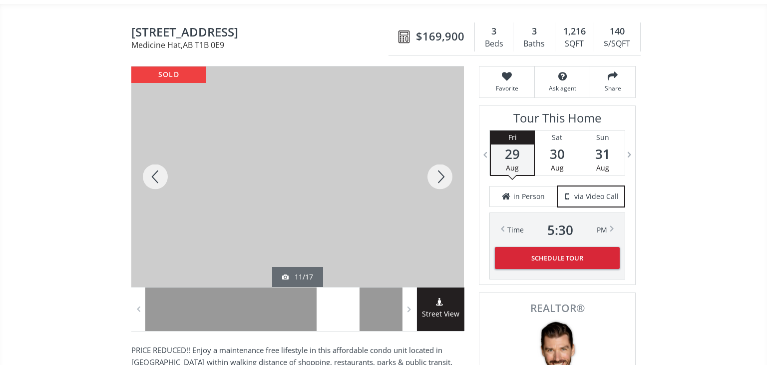
click at [451, 162] on div at bounding box center [440, 176] width 48 height 220
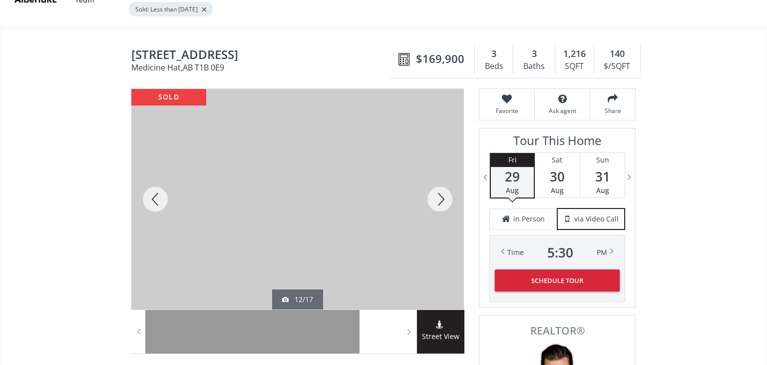
scroll to position [0, 0]
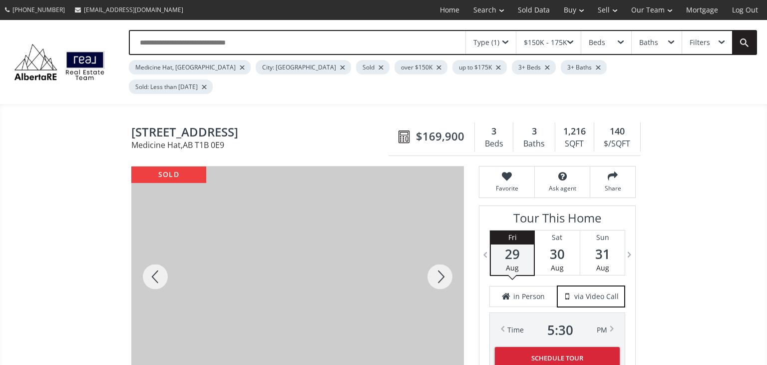
click at [663, 42] on div "Baths" at bounding box center [657, 42] width 50 height 23
click at [656, 103] on span at bounding box center [656, 102] width 8 height 8
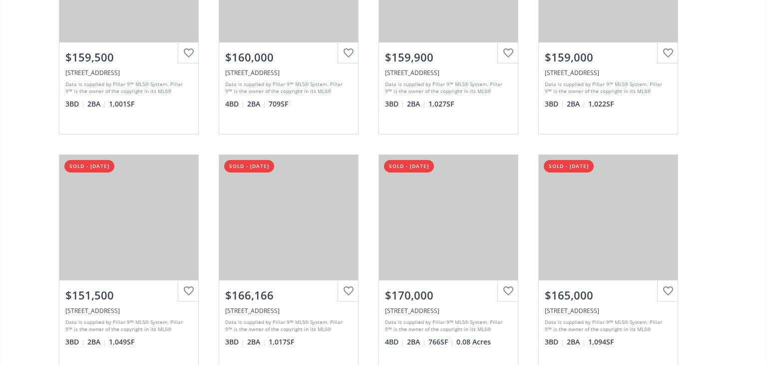
scroll to position [939, 0]
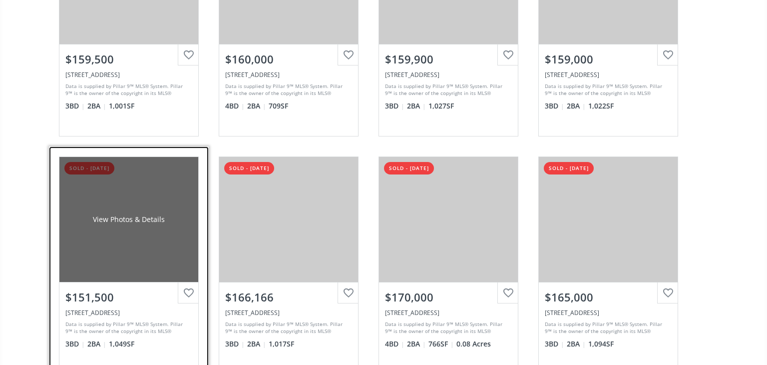
click at [179, 205] on div "View Photos & Details" at bounding box center [128, 219] width 139 height 125
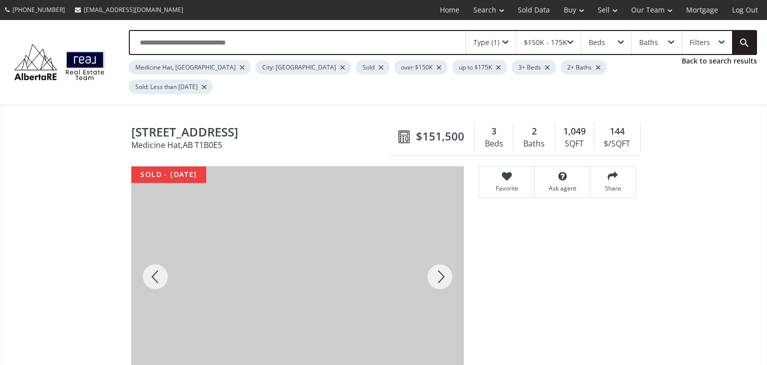
click at [438, 253] on div at bounding box center [440, 276] width 48 height 220
click at [440, 255] on div at bounding box center [440, 276] width 48 height 220
click at [441, 255] on div at bounding box center [440, 276] width 48 height 220
click at [441, 256] on div at bounding box center [440, 276] width 48 height 220
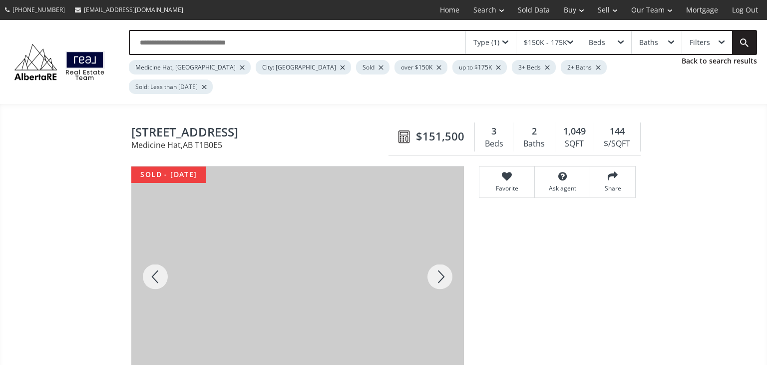
click at [441, 256] on div at bounding box center [440, 276] width 48 height 220
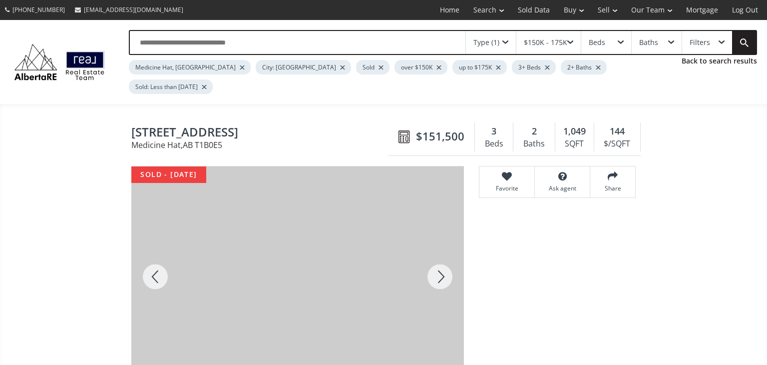
click at [589, 256] on div "Tour This Home Fri 29 Aug Sat 30 Aug Sun 31 Aug Mon 01 Sep Tue 02 Sep Wed 03 Se…" at bounding box center [557, 294] width 157 height 179
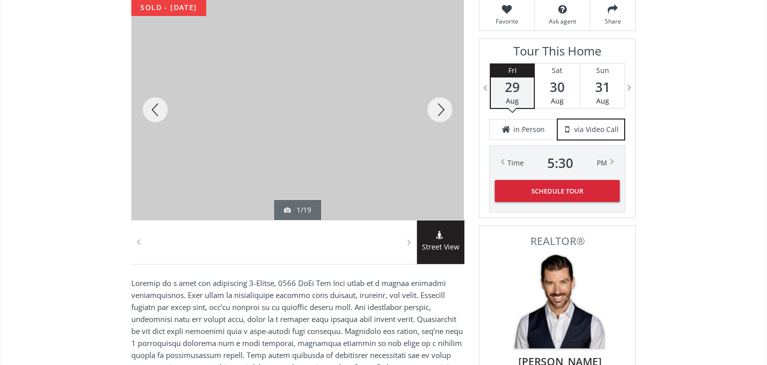
scroll to position [183, 0]
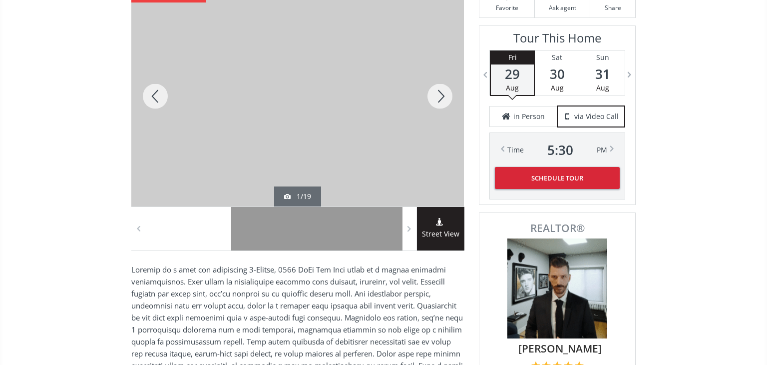
click at [198, 207] on div at bounding box center [209, 228] width 43 height 43
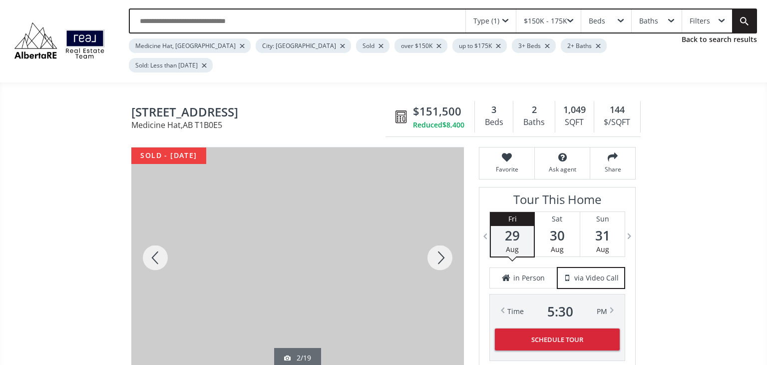
scroll to position [3, 0]
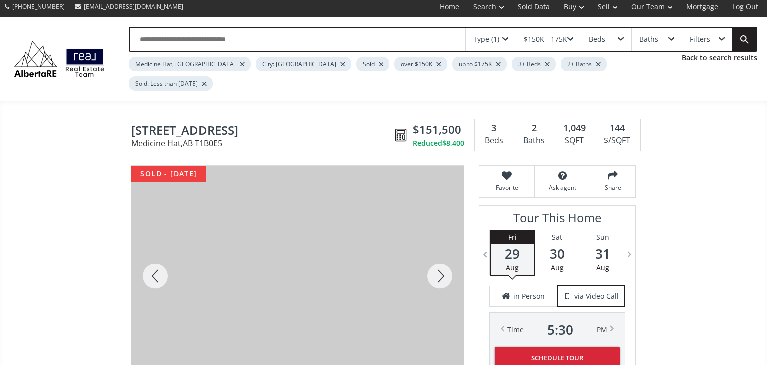
click at [195, 35] on input "text" at bounding box center [298, 39] width 336 height 23
type input "**********"
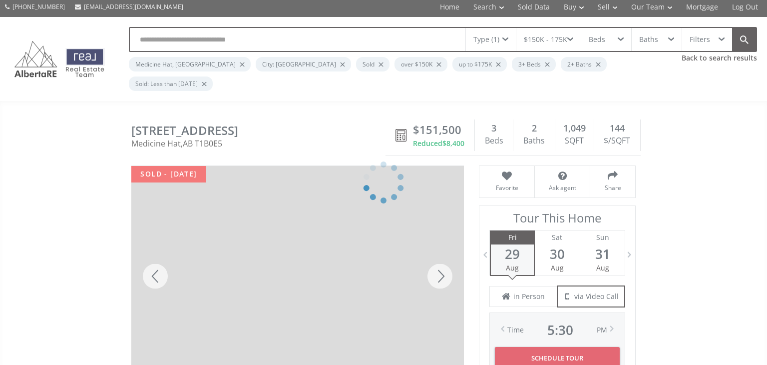
click at [240, 26] on div at bounding box center [383, 182] width 767 height 365
click at [573, 37] on div at bounding box center [383, 182] width 767 height 365
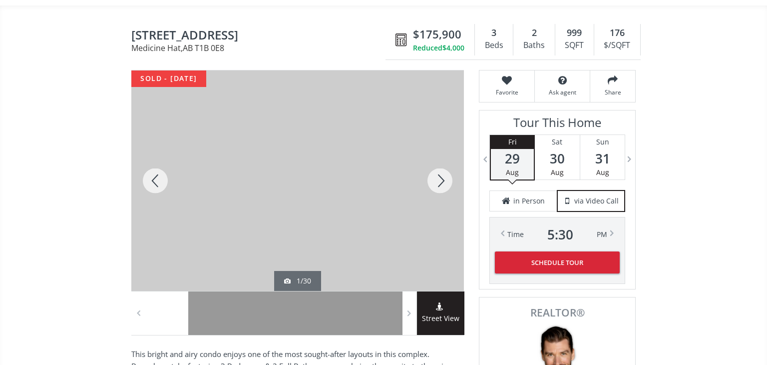
scroll to position [100, 0]
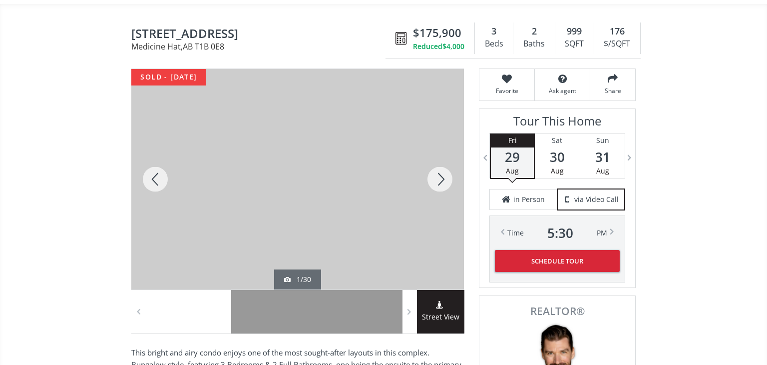
click at [206, 299] on div at bounding box center [209, 311] width 43 height 43
click at [446, 164] on div at bounding box center [440, 179] width 48 height 220
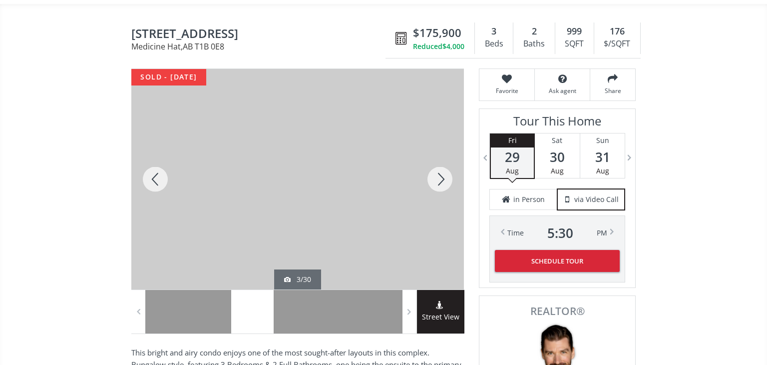
click at [446, 164] on div at bounding box center [440, 179] width 48 height 220
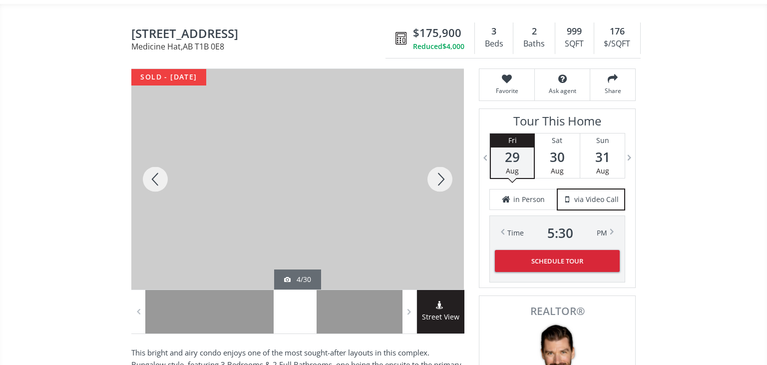
click at [446, 164] on div at bounding box center [440, 179] width 48 height 220
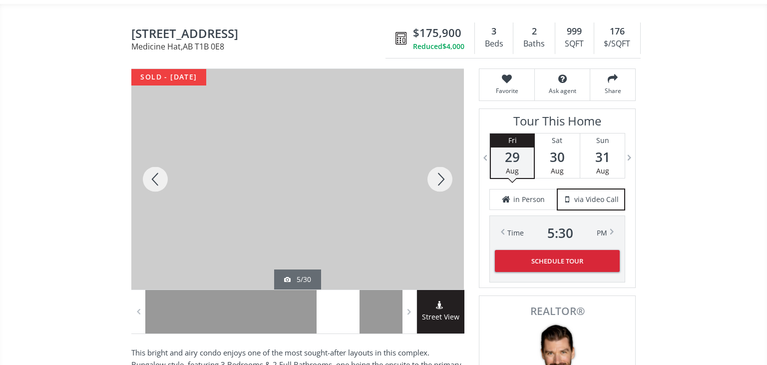
click at [447, 168] on div at bounding box center [440, 179] width 48 height 220
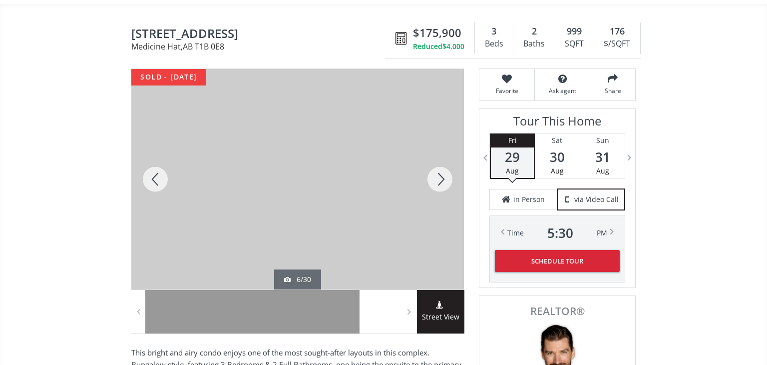
click at [449, 170] on div at bounding box center [440, 179] width 48 height 220
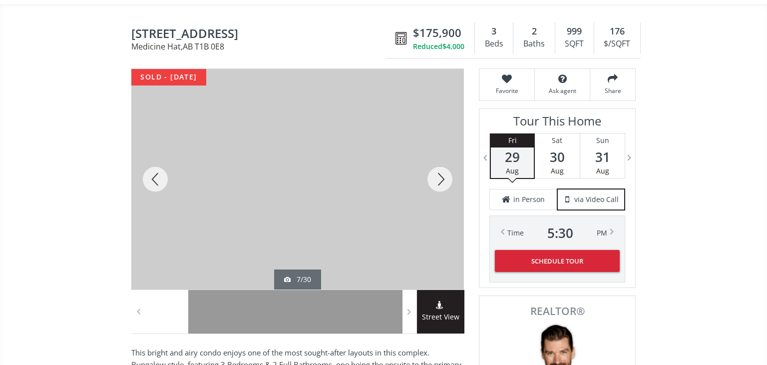
click at [449, 171] on div at bounding box center [440, 179] width 48 height 220
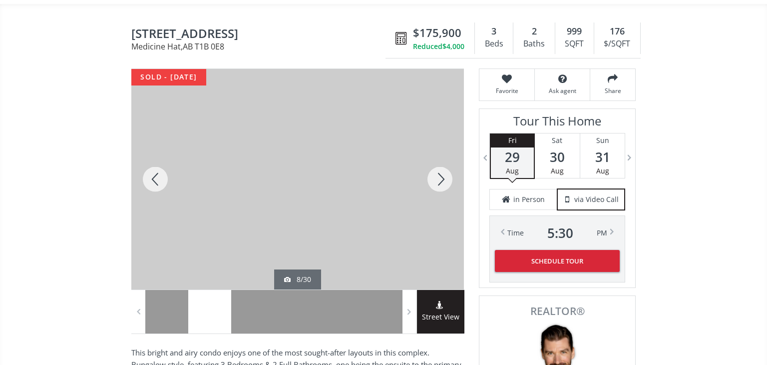
click at [440, 162] on div at bounding box center [440, 179] width 48 height 220
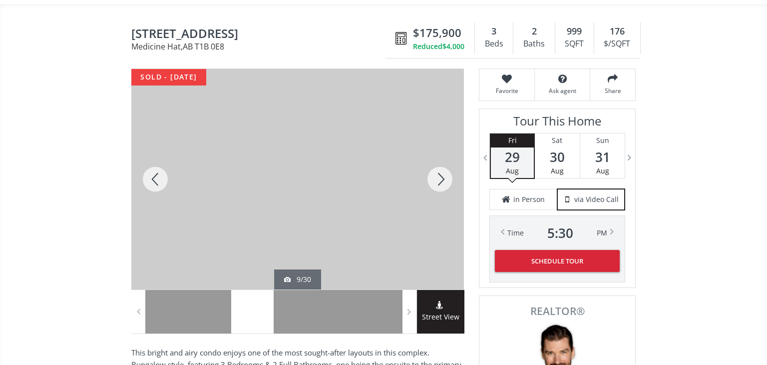
click at [440, 162] on div at bounding box center [440, 179] width 48 height 220
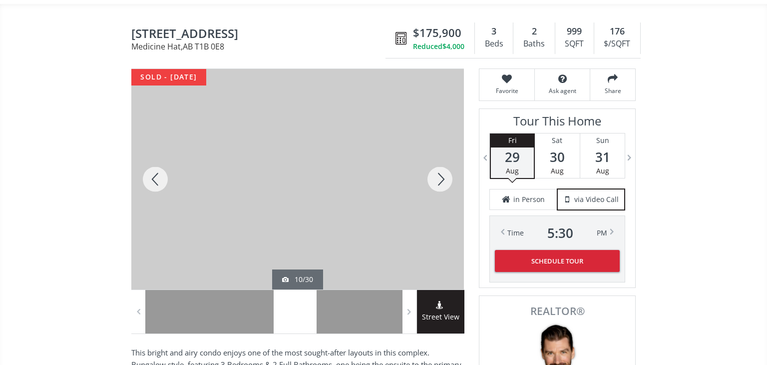
click at [440, 162] on div at bounding box center [440, 179] width 48 height 220
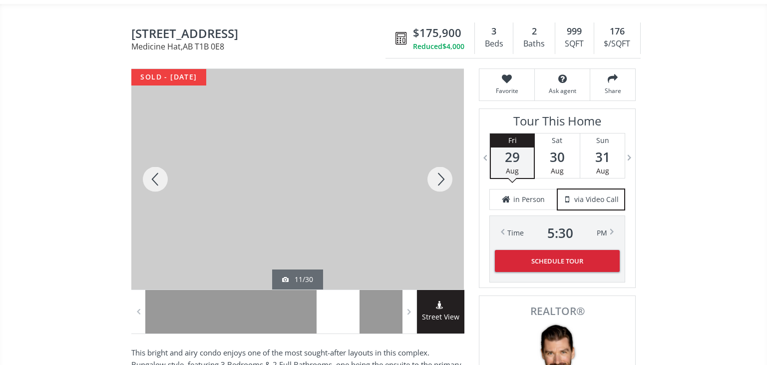
click at [440, 162] on div at bounding box center [440, 179] width 48 height 220
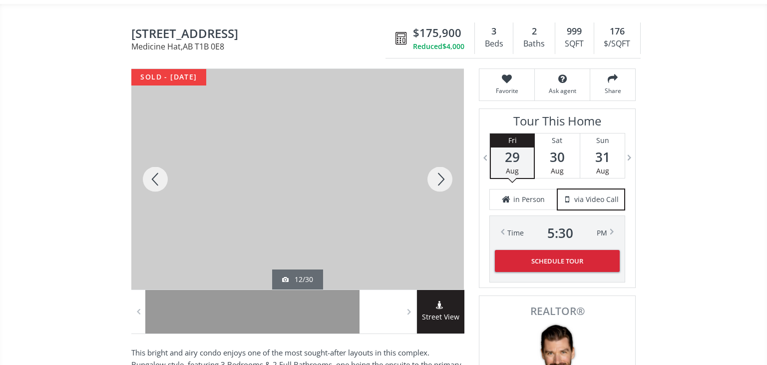
click at [440, 162] on div at bounding box center [440, 179] width 48 height 220
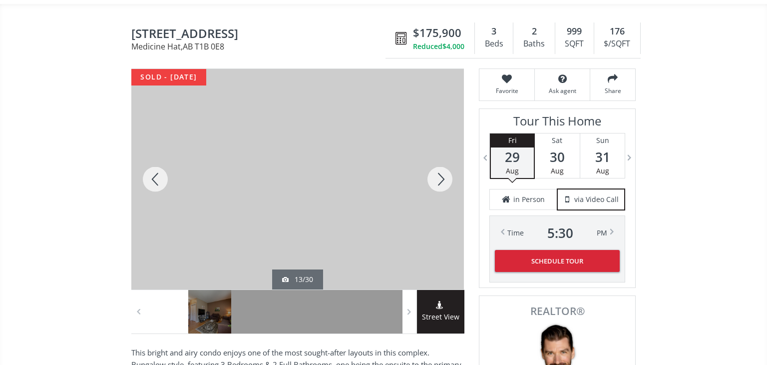
click at [440, 162] on div at bounding box center [440, 179] width 48 height 220
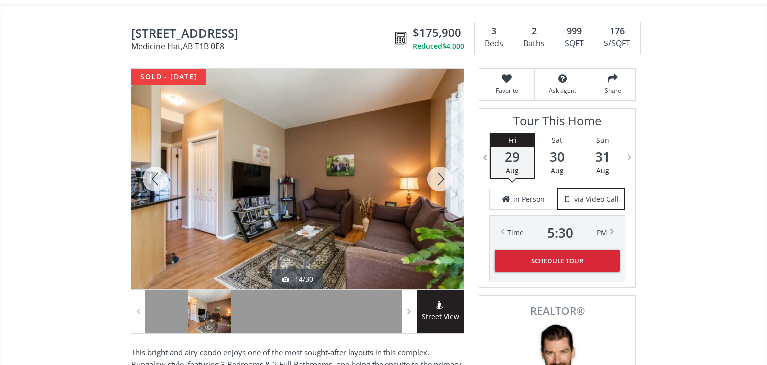
click at [440, 162] on div at bounding box center [440, 179] width 48 height 220
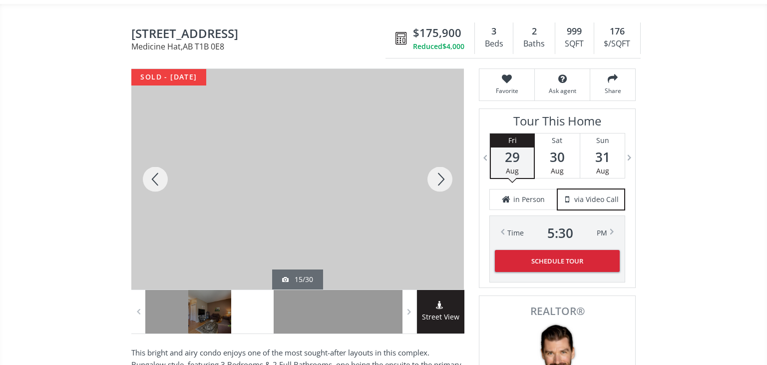
click at [440, 162] on div at bounding box center [440, 179] width 48 height 220
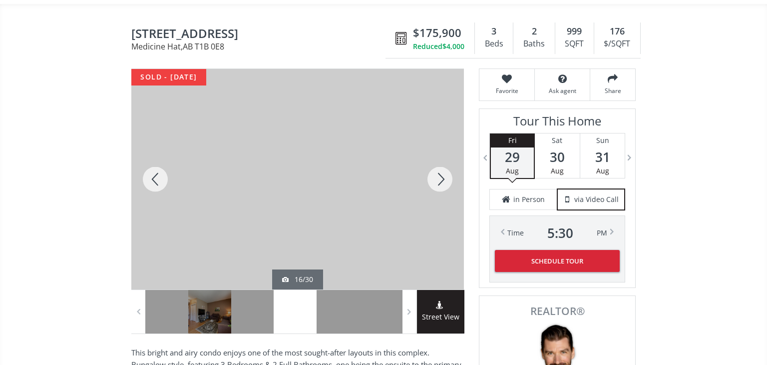
click at [440, 162] on div at bounding box center [440, 179] width 48 height 220
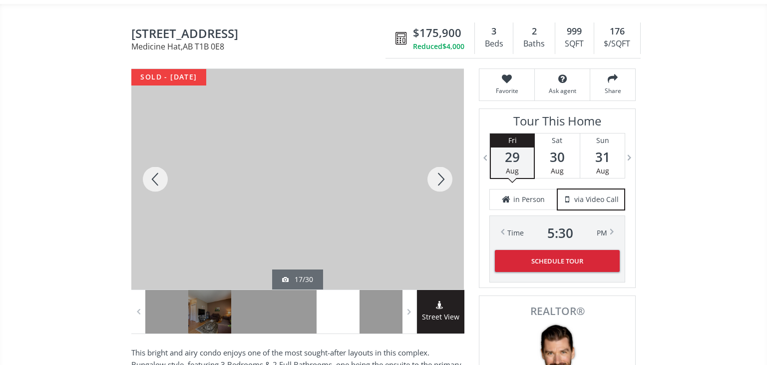
click at [440, 162] on div at bounding box center [440, 179] width 48 height 220
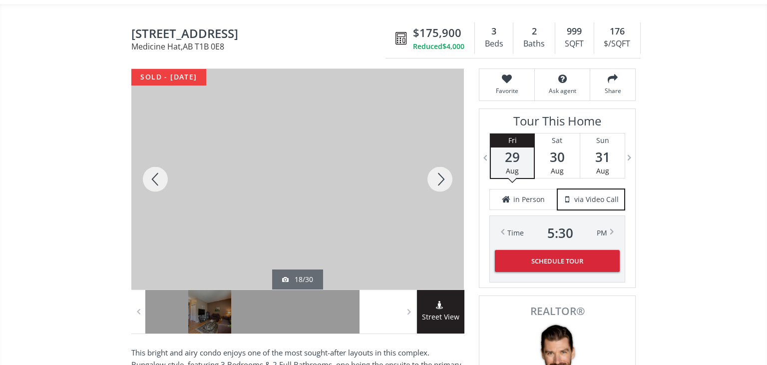
click at [440, 162] on div at bounding box center [440, 179] width 48 height 220
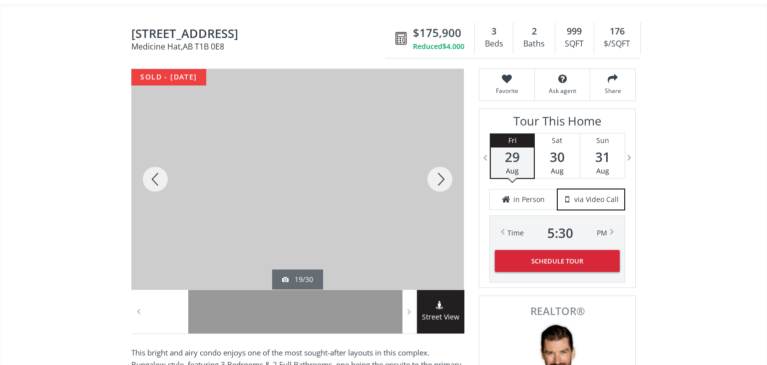
click at [440, 162] on div at bounding box center [440, 179] width 48 height 220
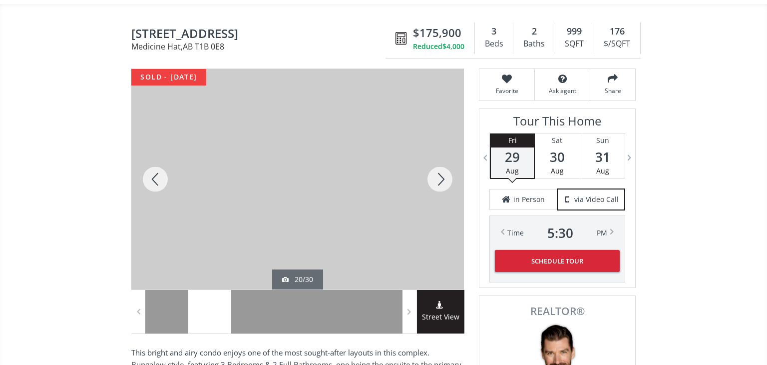
click at [440, 162] on div at bounding box center [440, 179] width 48 height 220
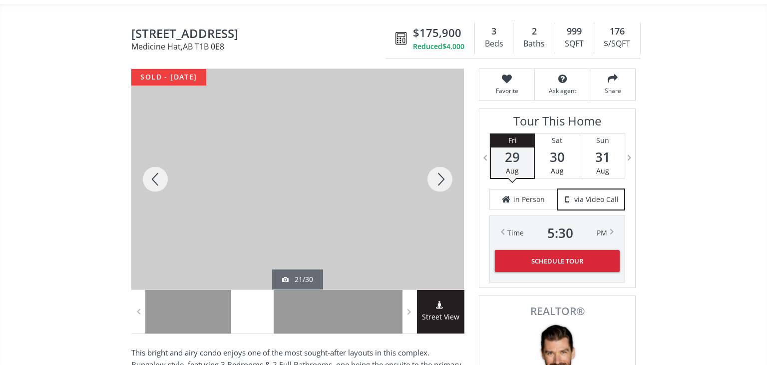
click at [440, 162] on div at bounding box center [440, 179] width 48 height 220
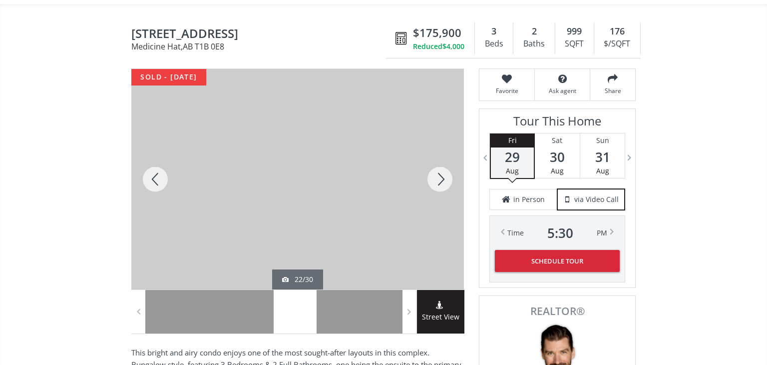
click at [440, 162] on div at bounding box center [440, 179] width 48 height 220
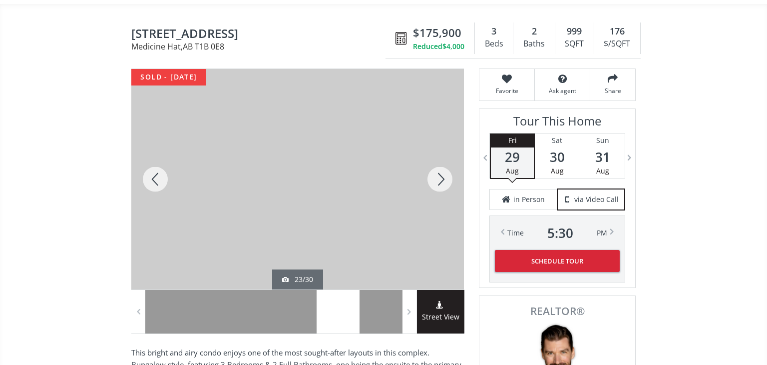
click at [440, 162] on div at bounding box center [440, 179] width 48 height 220
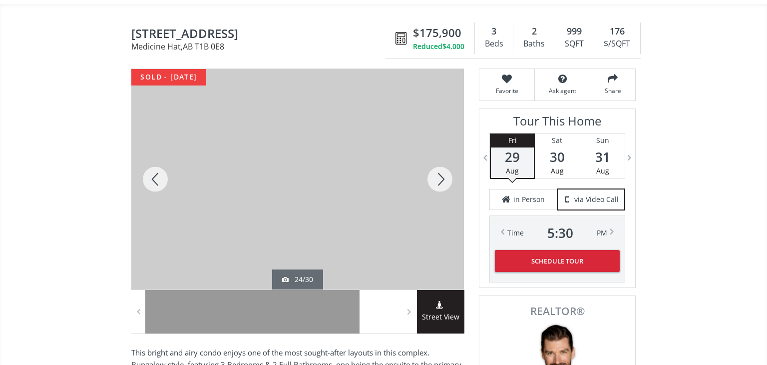
click at [440, 162] on div at bounding box center [440, 179] width 48 height 220
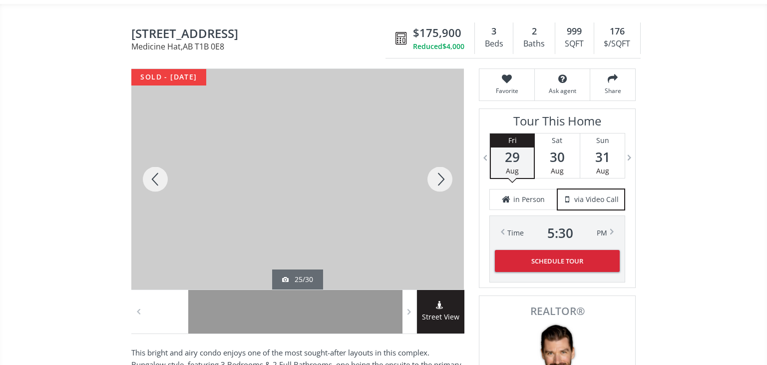
click at [440, 162] on div at bounding box center [440, 179] width 48 height 220
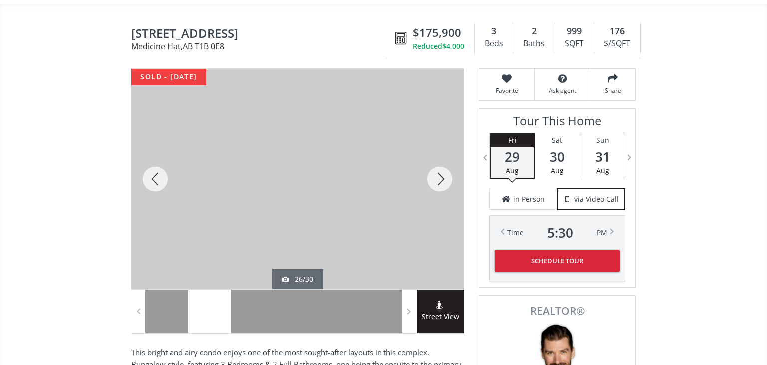
click at [440, 162] on div at bounding box center [440, 179] width 48 height 220
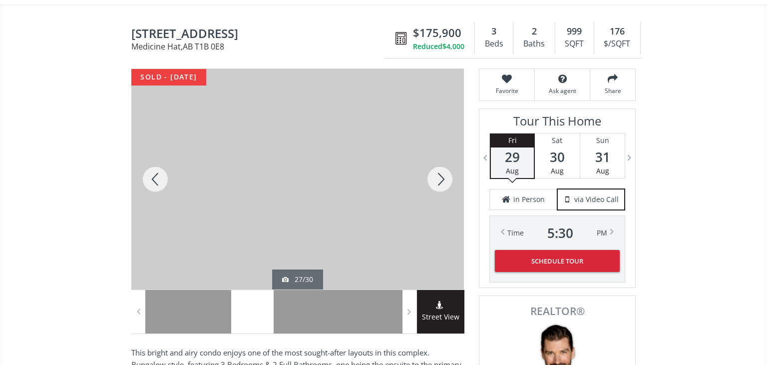
click at [440, 162] on div at bounding box center [440, 179] width 48 height 220
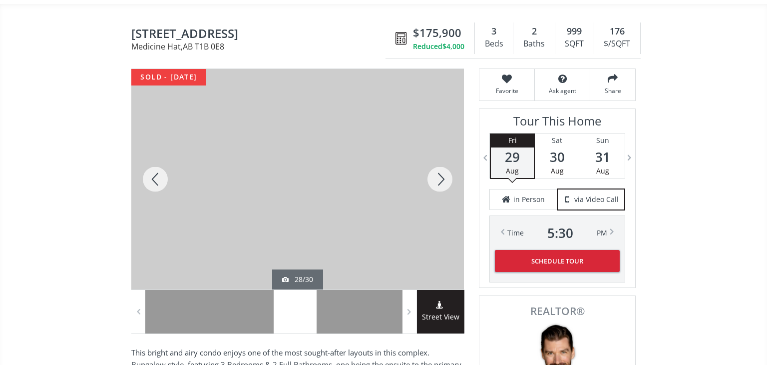
click at [440, 162] on div at bounding box center [440, 179] width 48 height 220
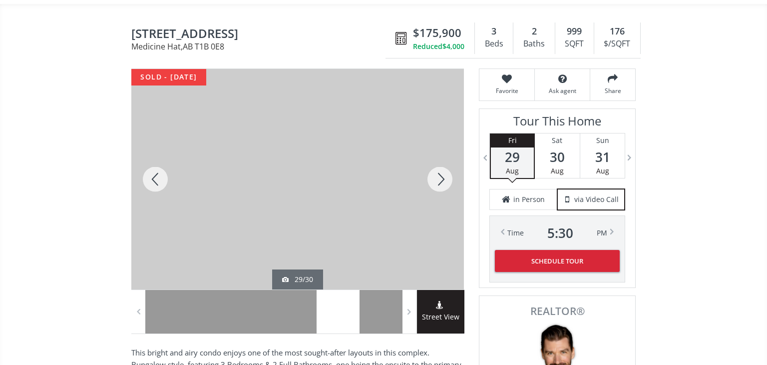
click at [441, 159] on div at bounding box center [440, 179] width 48 height 220
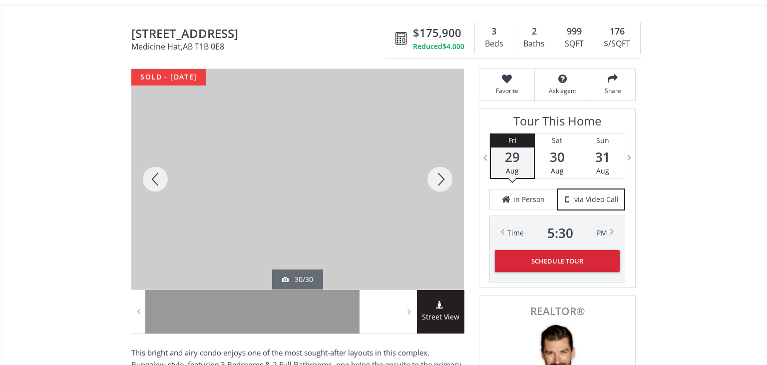
click at [441, 159] on div at bounding box center [440, 179] width 48 height 220
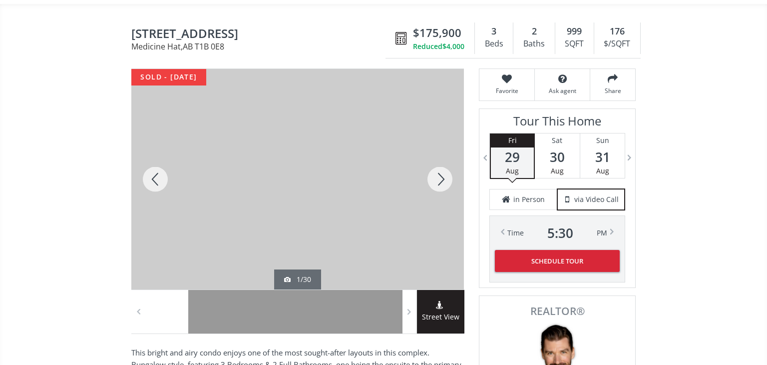
click at [441, 159] on div at bounding box center [440, 179] width 48 height 220
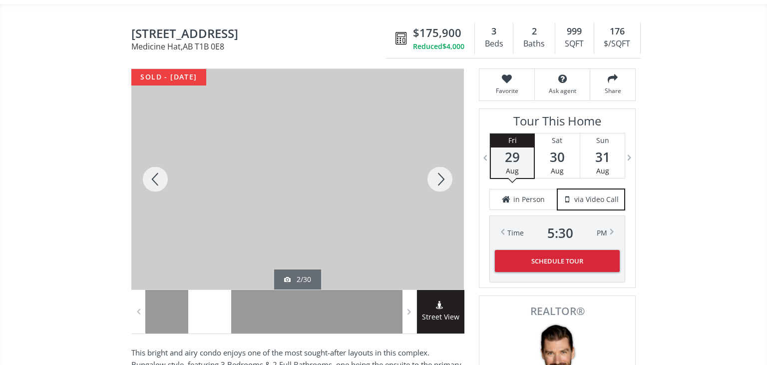
click at [441, 159] on div at bounding box center [440, 179] width 48 height 220
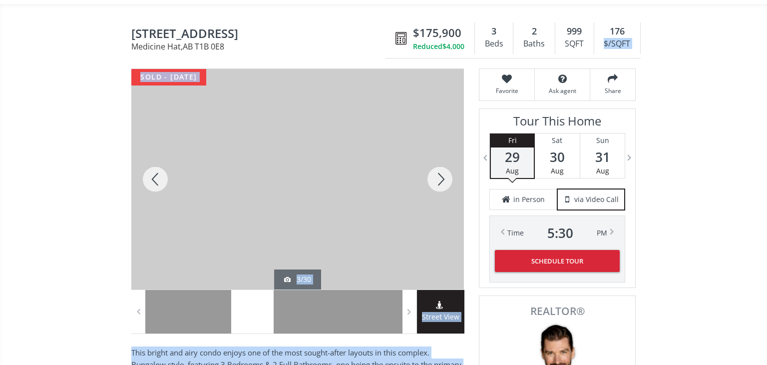
drag, startPoint x: 707, startPoint y: 58, endPoint x: 702, endPoint y: 13, distance: 45.8
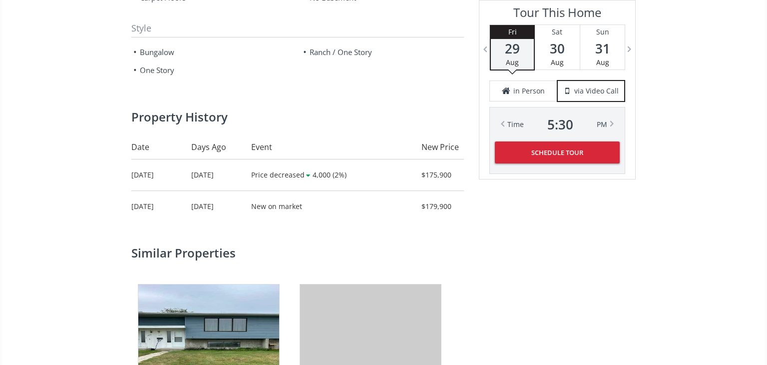
scroll to position [1259, 0]
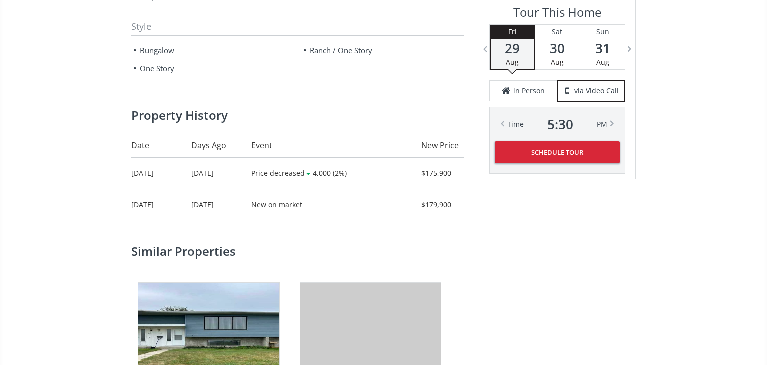
click at [225, 158] on td "3 yrs ago" at bounding box center [221, 173] width 60 height 31
click at [688, 79] on div "Somerset Lane SE Medicine Hat AB T1B 0E8 84 Somerset Lane SE Medicine Hat , AB …" at bounding box center [383, 68] width 767 height 2447
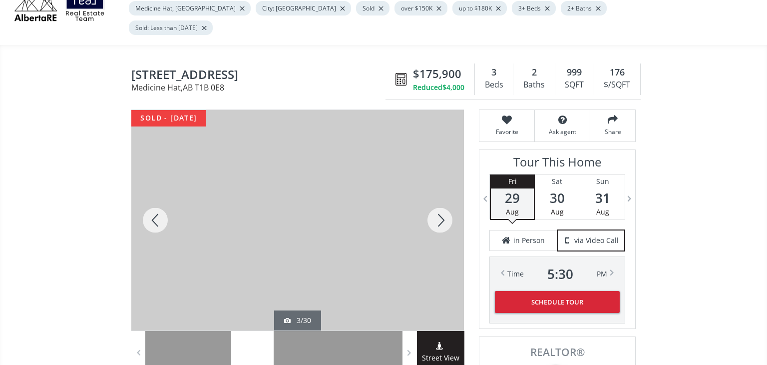
scroll to position [60, 0]
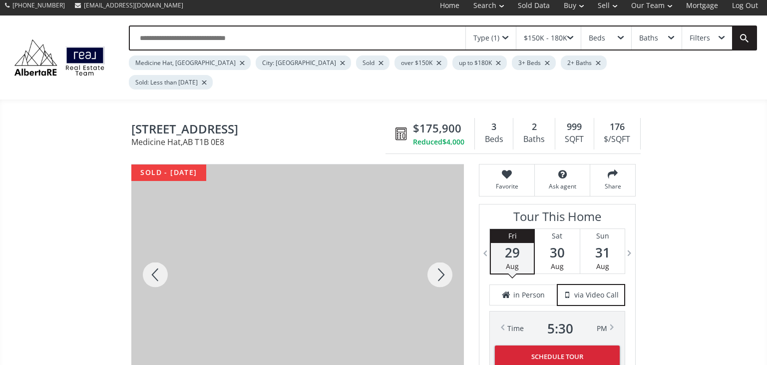
scroll to position [0, 0]
